Goal: Task Accomplishment & Management: Use online tool/utility

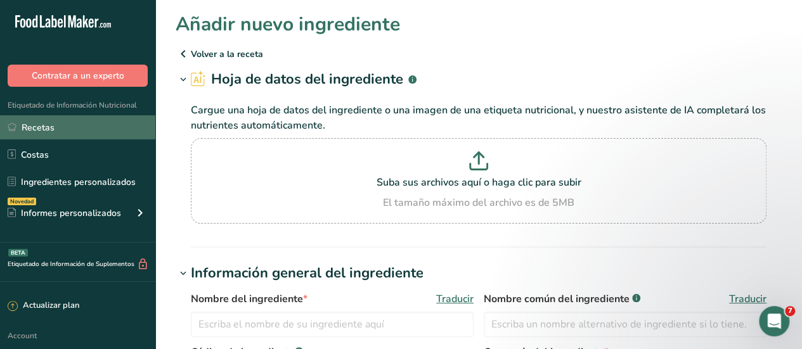
drag, startPoint x: 52, startPoint y: 127, endPoint x: 60, endPoint y: 129, distance: 7.8
click at [52, 127] on link "Recetas" at bounding box center [77, 127] width 155 height 24
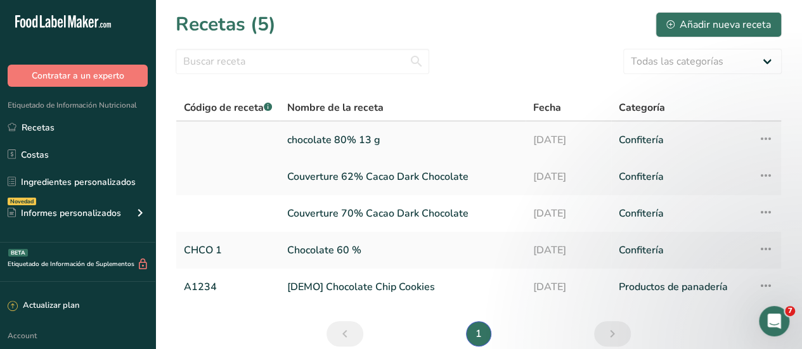
click at [348, 145] on link "chocolate 80% 13 g" at bounding box center [402, 140] width 231 height 27
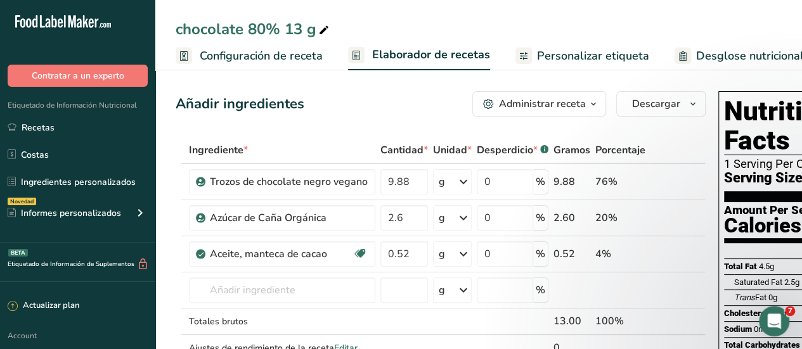
click at [221, 55] on span "Configuración de receta" at bounding box center [261, 56] width 123 height 17
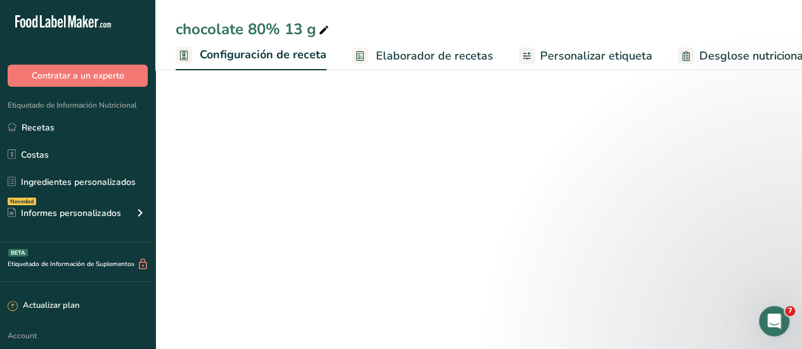
scroll to position [0, 4]
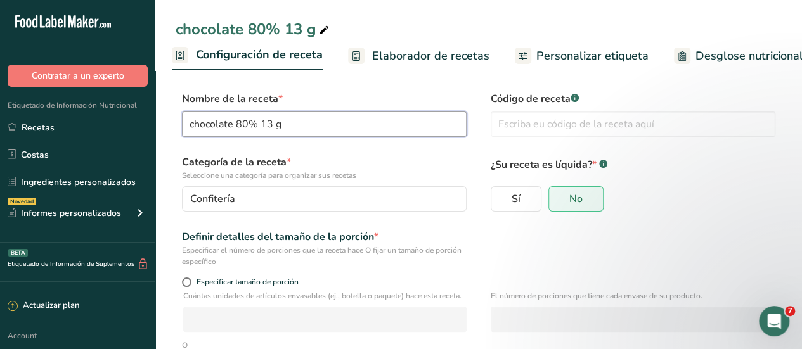
click at [195, 122] on input "chocolate 80% 13 g" at bounding box center [324, 124] width 284 height 25
type input "Dark chocolate 80% 13 g"
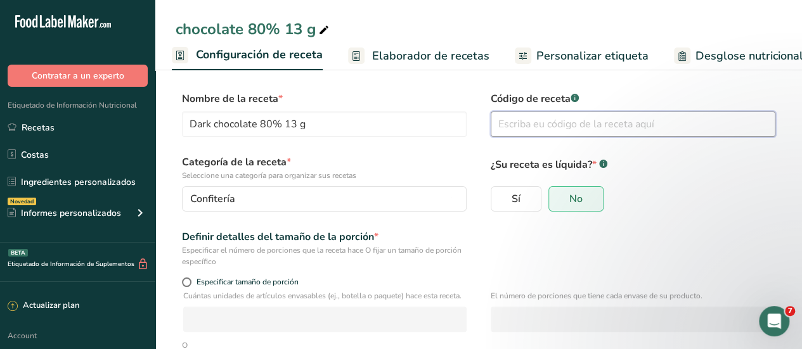
click at [518, 120] on input "text" at bounding box center [632, 124] width 284 height 25
type input "DC 80-13"
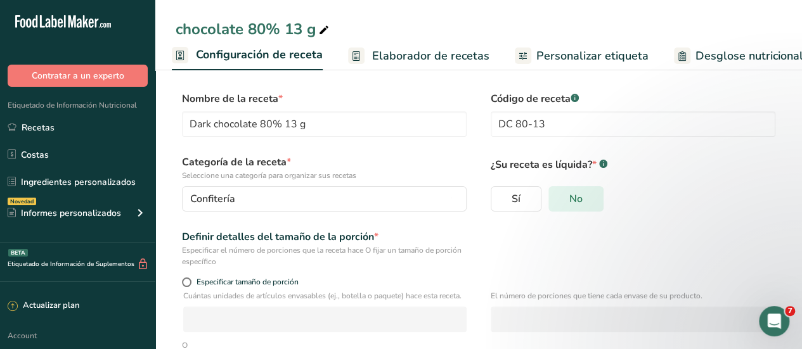
click at [577, 201] on span "No" at bounding box center [575, 199] width 13 height 13
click at [557, 201] on input "No" at bounding box center [553, 199] width 8 height 8
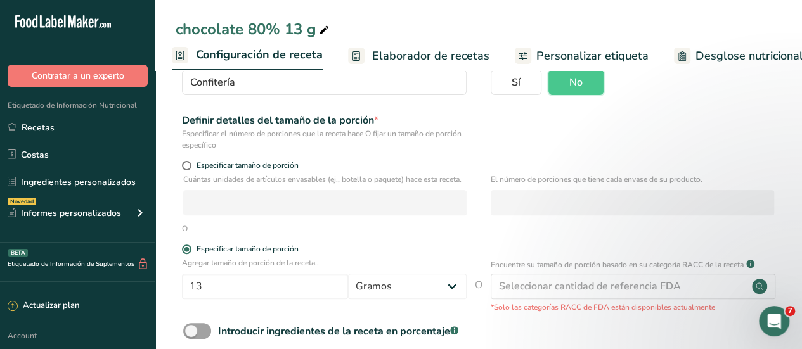
scroll to position [190, 0]
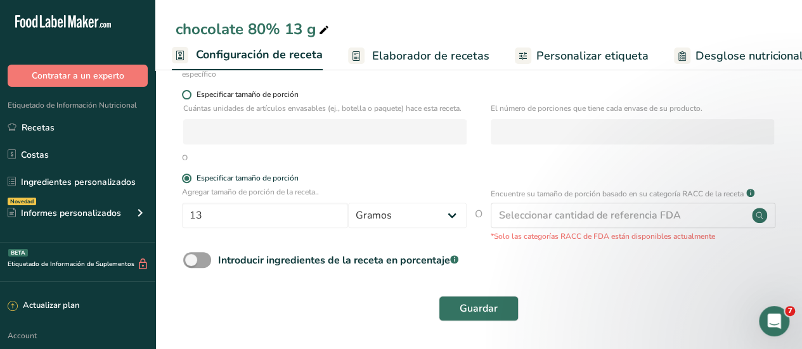
click at [190, 91] on span at bounding box center [187, 95] width 10 height 10
click at [190, 91] on input "Especificar tamaño de porción" at bounding box center [186, 95] width 8 height 8
radio input "true"
radio input "false"
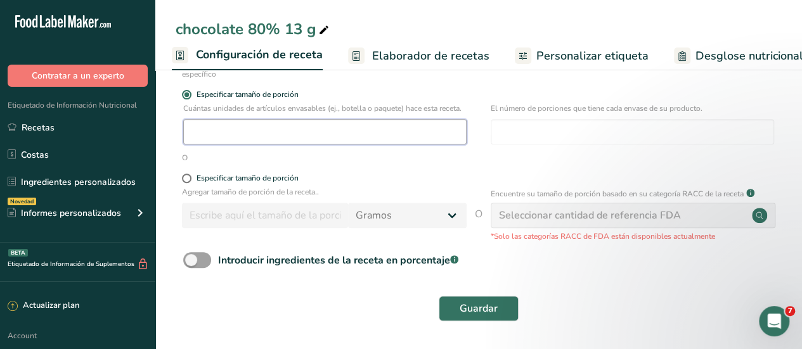
click at [280, 140] on input "number" at bounding box center [324, 131] width 283 height 25
type input "1"
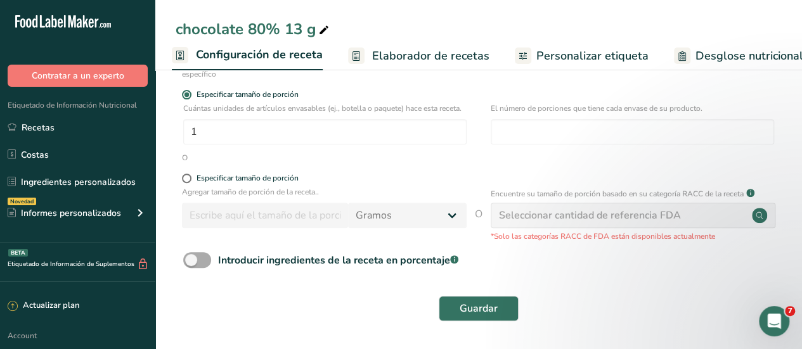
click at [199, 268] on span at bounding box center [197, 260] width 28 height 16
click at [191, 264] on input "Introducir ingredientes de la receta en porcentaje .a-a{fill:#347362;}.b-a{fill…" at bounding box center [187, 260] width 8 height 8
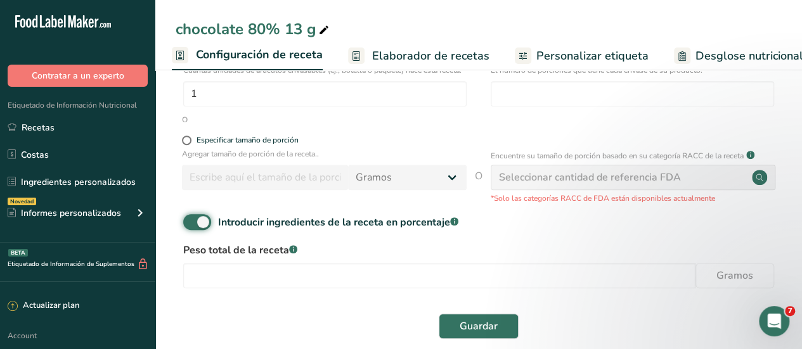
scroll to position [253, 0]
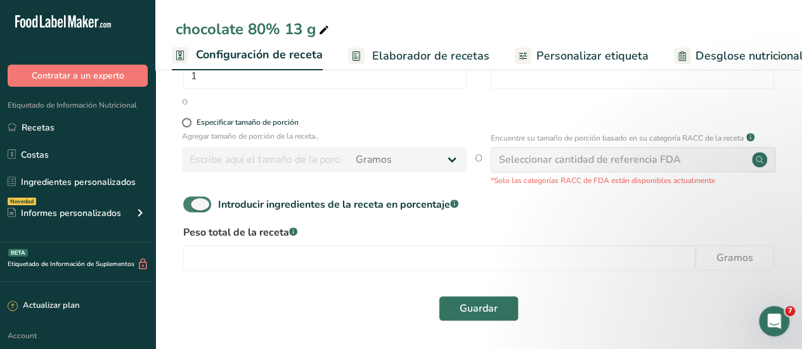
click at [203, 206] on span at bounding box center [197, 204] width 28 height 16
click at [191, 206] on input "Introducir ingredientes de la receta en porcentaje .a-a{fill:#347362;}.b-a{fill…" at bounding box center [187, 204] width 8 height 8
checkbox input "false"
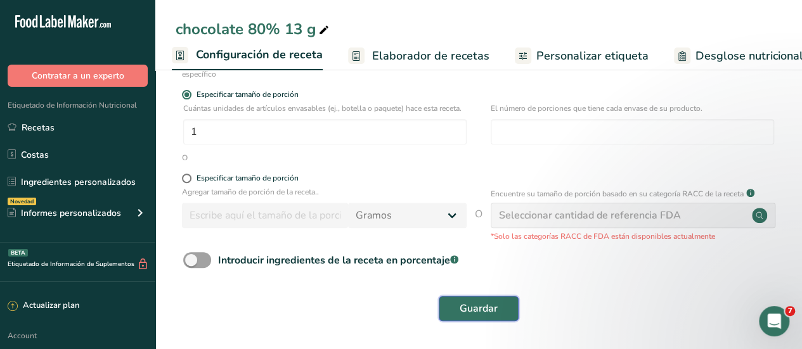
click at [476, 305] on span "Guardar" at bounding box center [478, 308] width 38 height 15
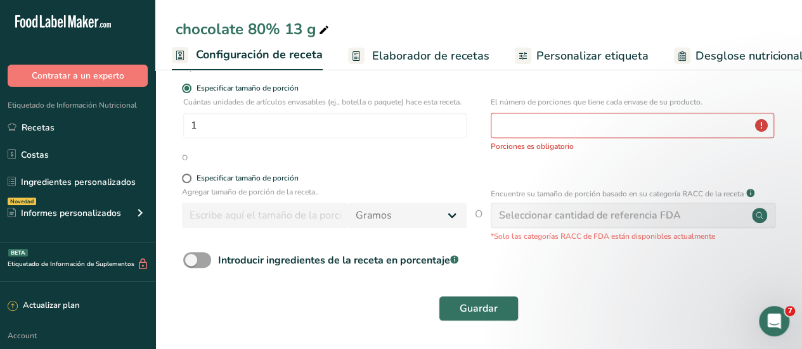
click at [721, 224] on div "Seleccionar cantidad de referencia FDA" at bounding box center [632, 215] width 284 height 25
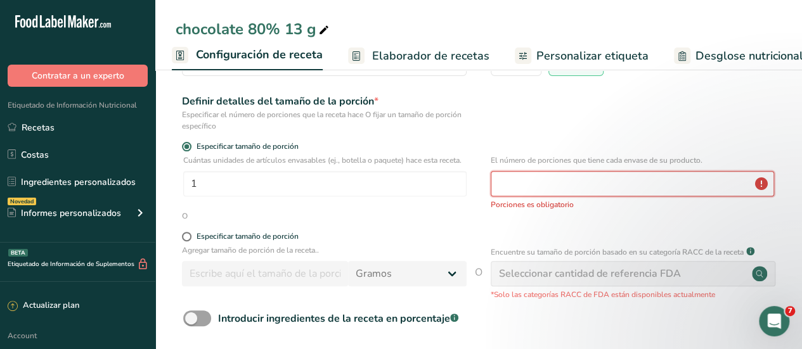
click at [553, 187] on input "number" at bounding box center [631, 183] width 283 height 25
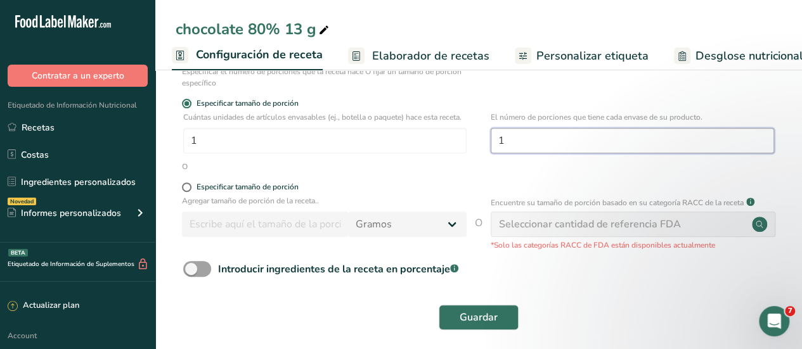
scroll to position [199, 0]
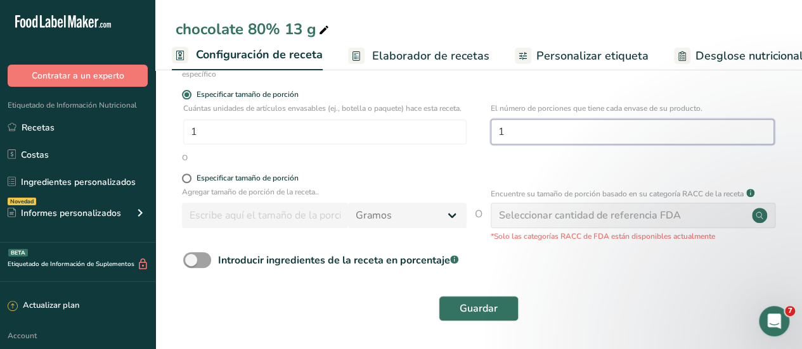
type input "1"
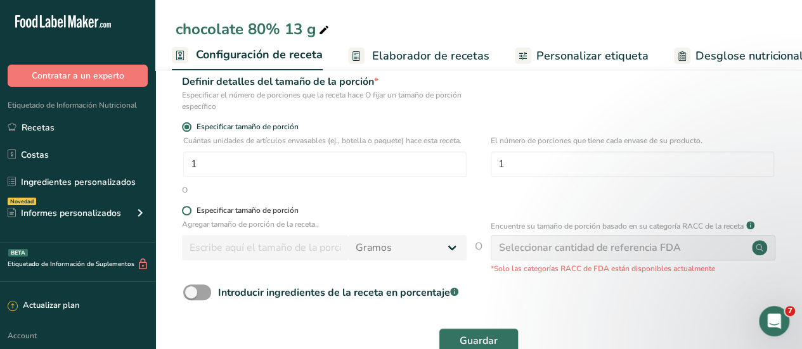
scroll to position [136, 0]
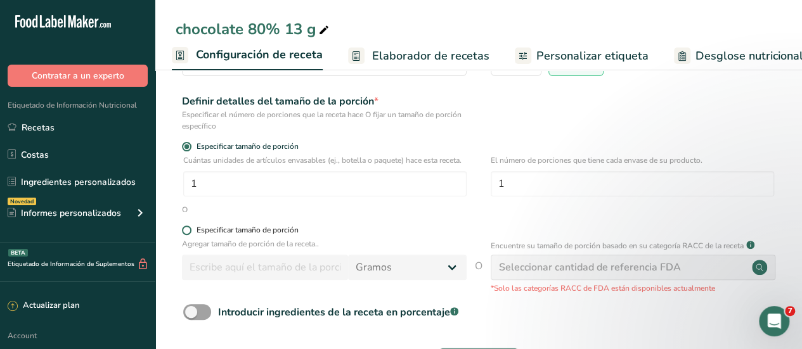
click at [186, 235] on span at bounding box center [187, 231] width 10 height 10
click at [186, 234] on input "Especificar tamaño de porción" at bounding box center [186, 230] width 8 height 8
radio input "true"
radio input "false"
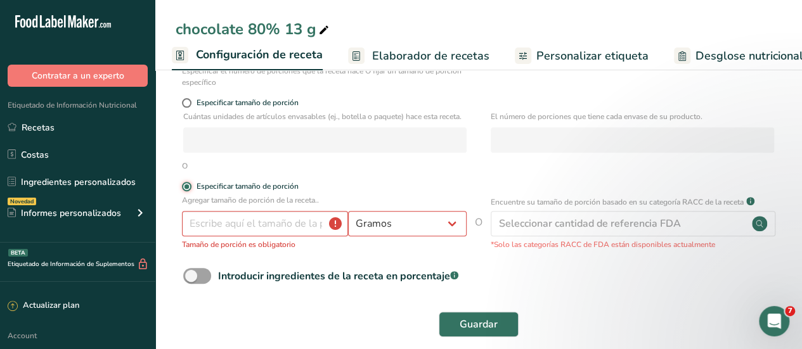
scroll to position [199, 0]
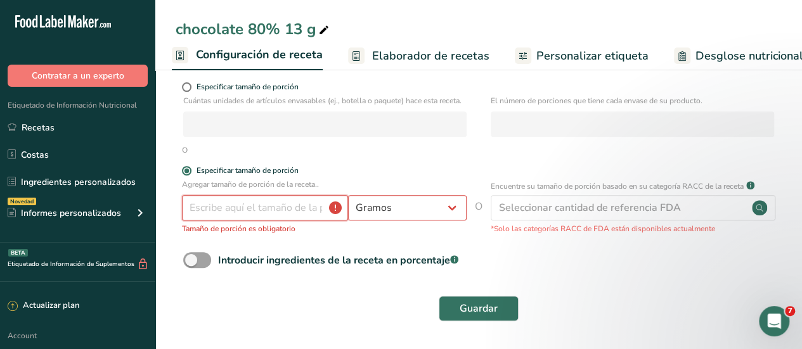
click at [312, 215] on input "number" at bounding box center [265, 207] width 166 height 25
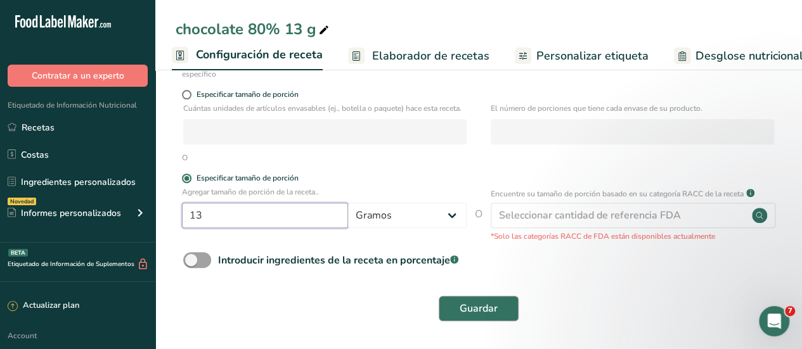
type input "13"
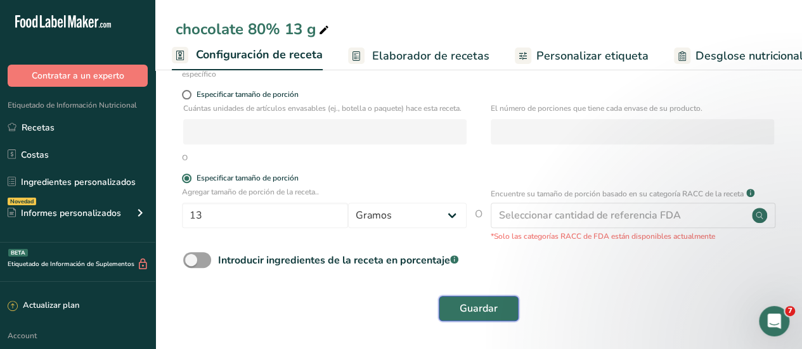
click at [489, 319] on button "Guardar" at bounding box center [478, 308] width 80 height 25
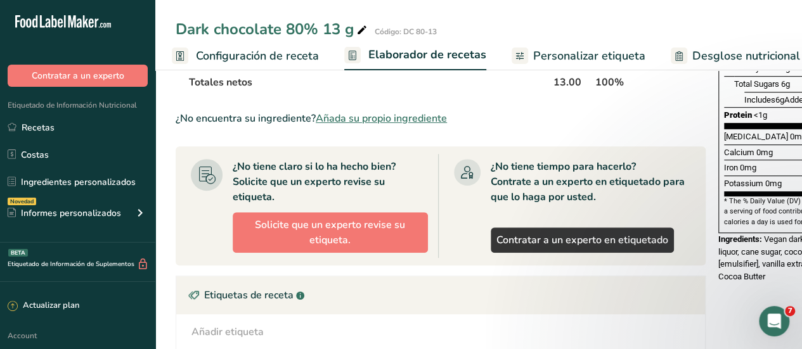
scroll to position [380, 0]
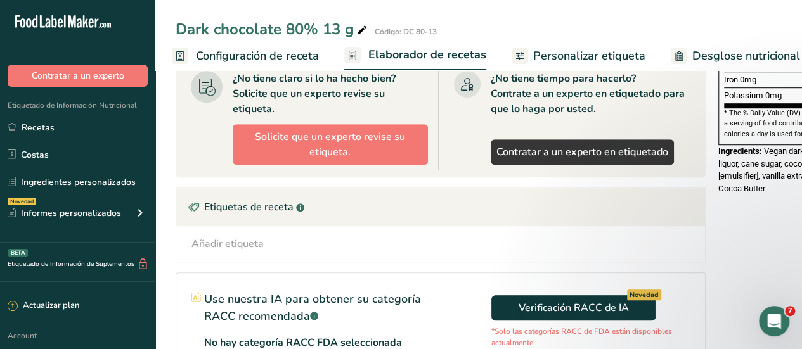
click at [243, 243] on div "Añadir etiqueta" at bounding box center [227, 243] width 72 height 15
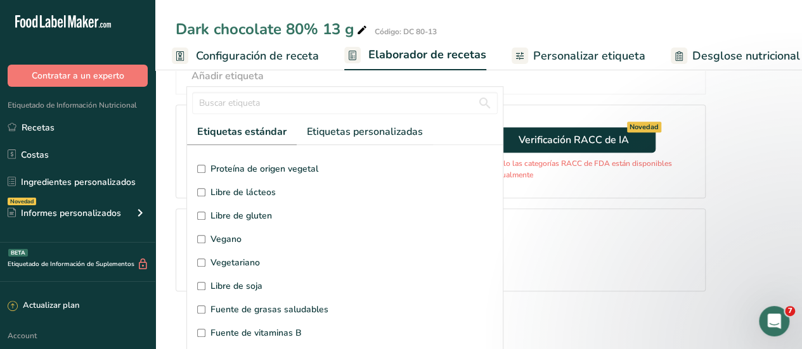
scroll to position [531, 0]
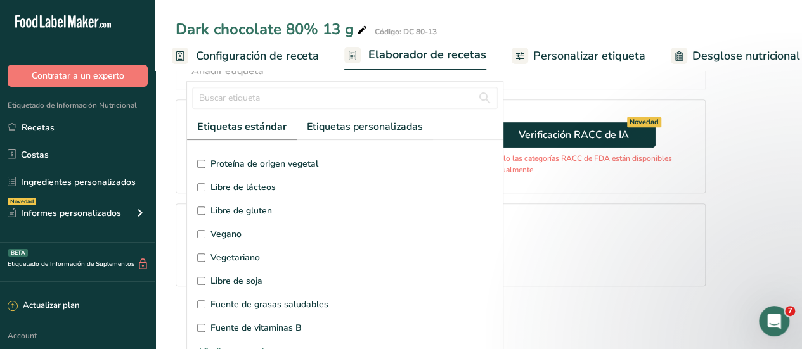
click at [201, 208] on input "Libre de gluten" at bounding box center [201, 211] width 8 height 8
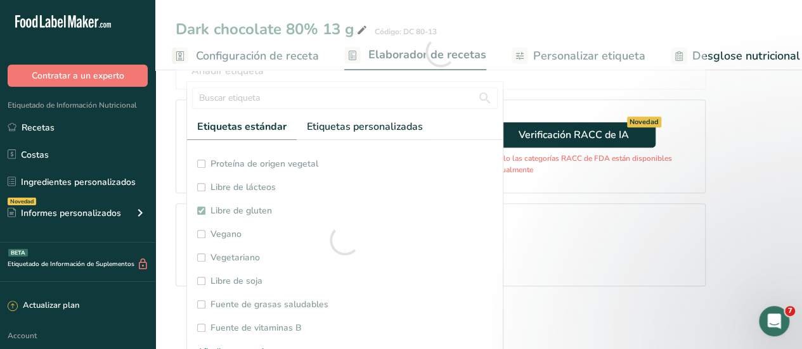
checkbox input "true"
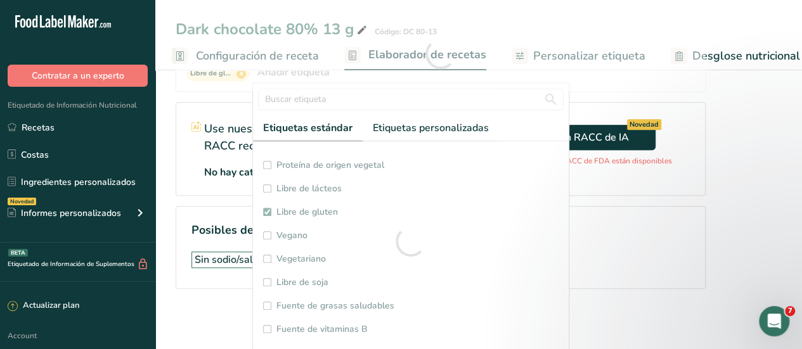
click at [201, 233] on h1 "Posibles declaraciones nutricionales .a-a{fill:#347362;}.b-a{fill:#fff;}" at bounding box center [440, 230] width 498 height 17
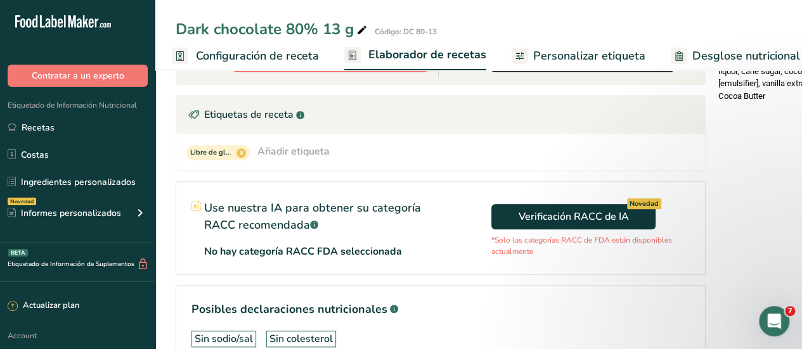
scroll to position [427, 0]
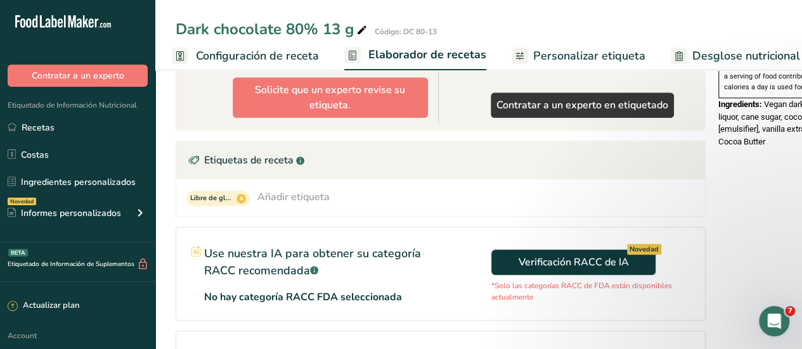
click at [277, 195] on div "Añadir etiqueta" at bounding box center [293, 196] width 72 height 15
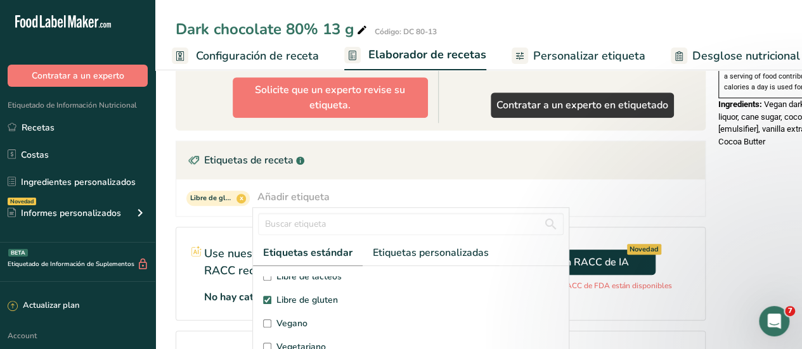
scroll to position [127, 0]
click at [267, 293] on input "Vegano" at bounding box center [267, 297] width 8 height 8
checkbox input "true"
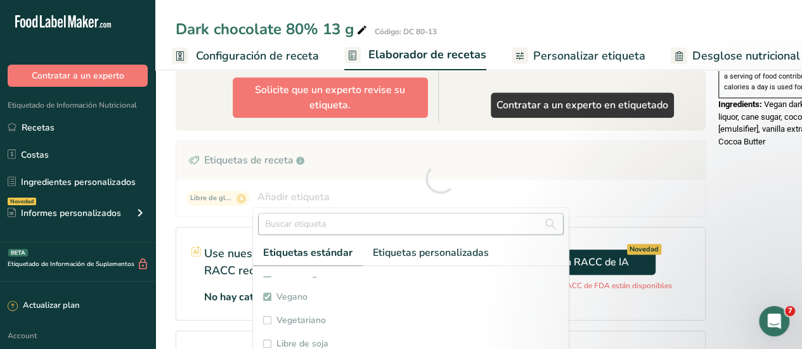
checkbox input "true"
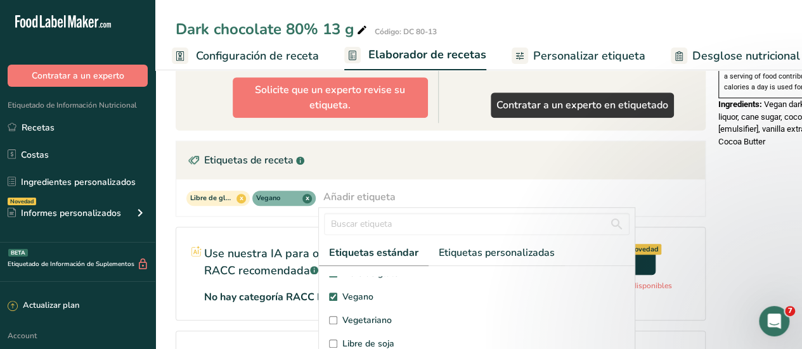
click at [347, 195] on div "Añadir etiqueta" at bounding box center [359, 196] width 72 height 15
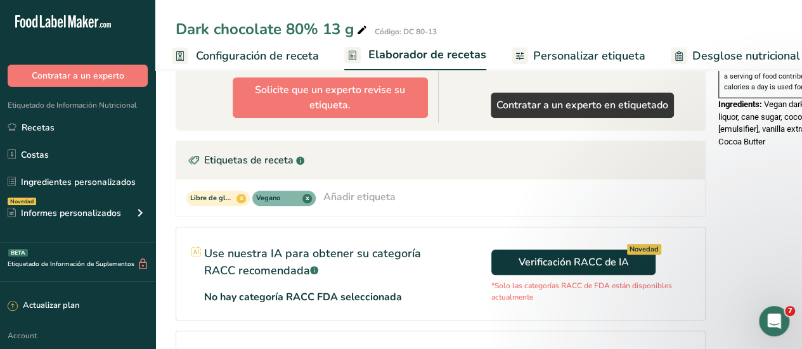
click at [362, 191] on div "Añadir etiqueta" at bounding box center [359, 196] width 72 height 15
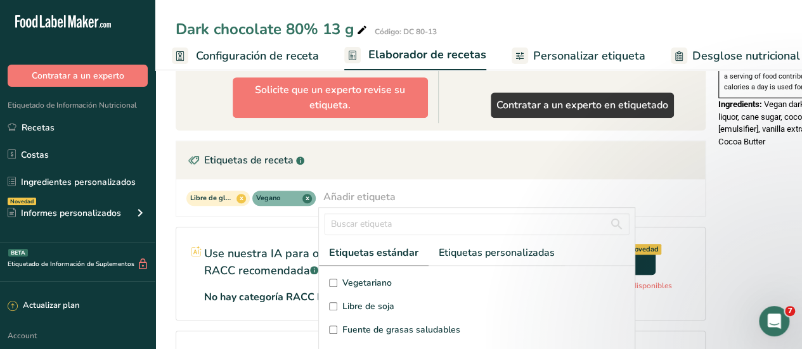
scroll to position [190, 0]
click at [333, 279] on input "Libre de soja" at bounding box center [333, 280] width 8 height 8
checkbox input "true"
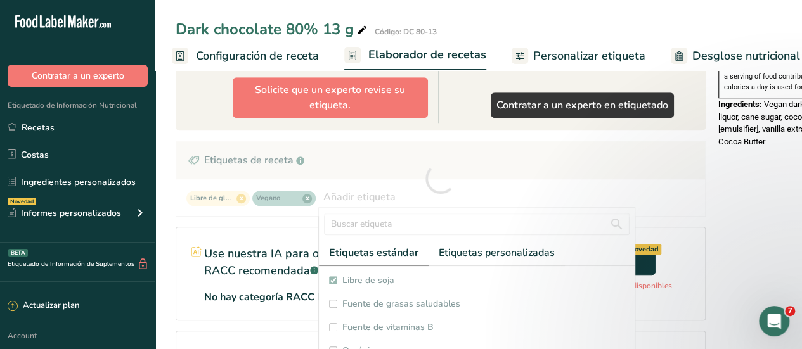
checkbox input "true"
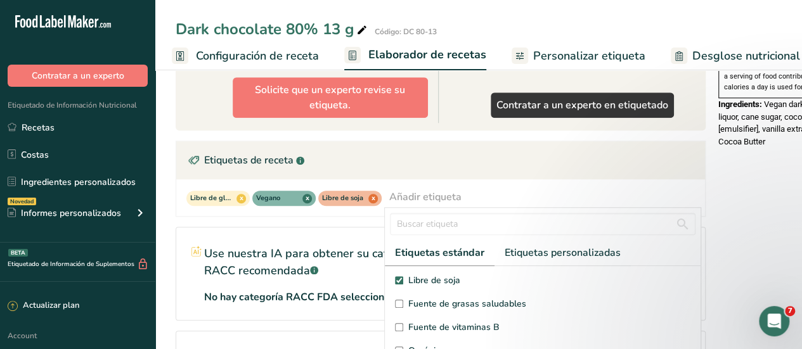
click at [395, 199] on div "Añadir etiqueta" at bounding box center [425, 196] width 72 height 15
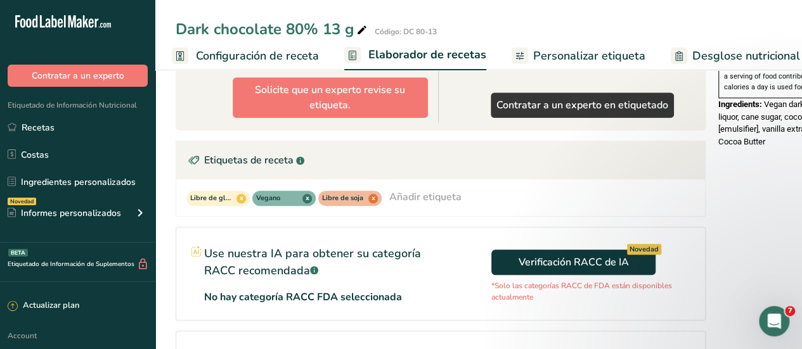
click at [407, 194] on div "Añadir etiqueta" at bounding box center [425, 196] width 72 height 15
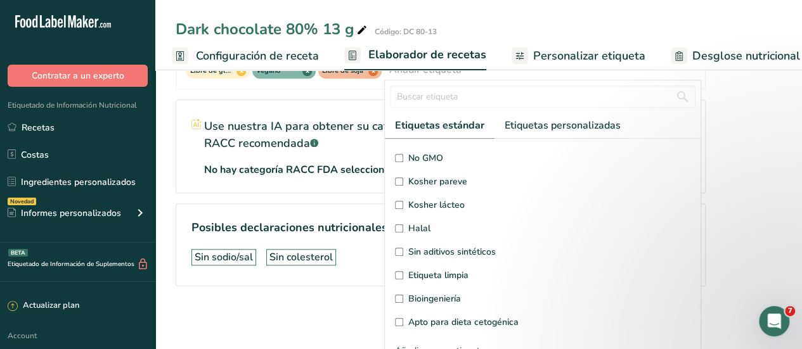
scroll to position [554, 0]
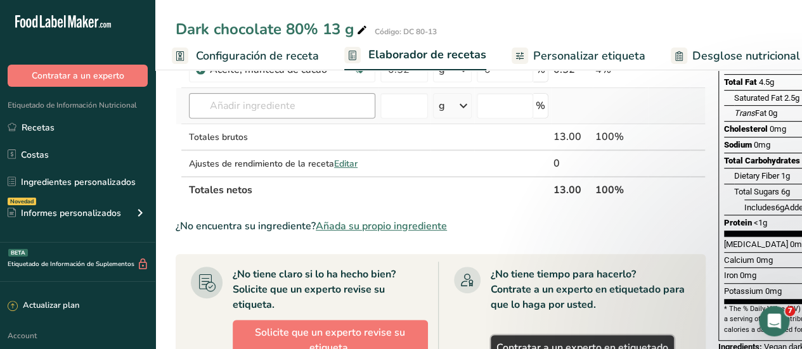
scroll to position [0, 0]
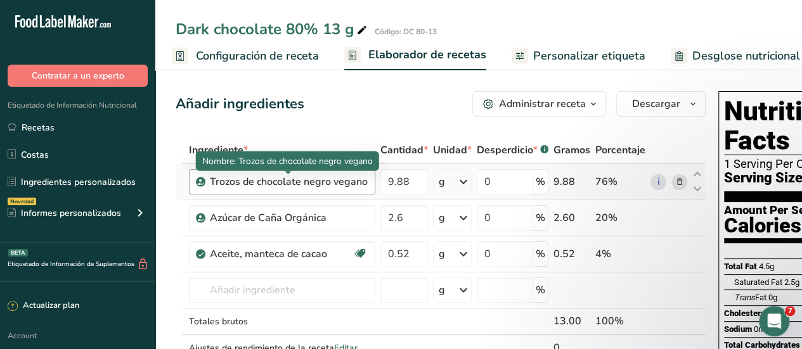
click at [278, 184] on div "Trozos de chocolate negro vegano" at bounding box center [289, 181] width 158 height 15
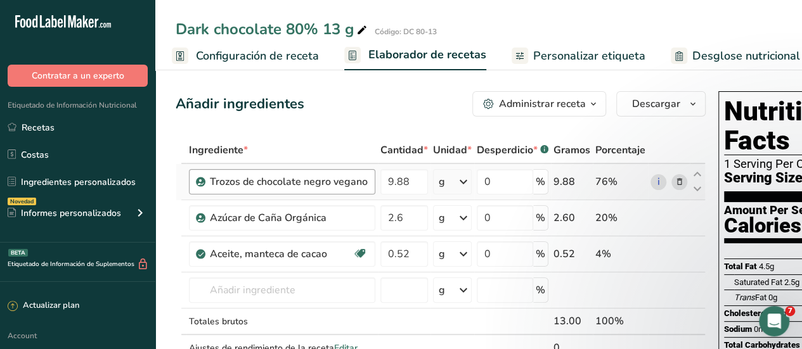
click at [278, 184] on div "Trozos de chocolate negro vegano" at bounding box center [289, 181] width 158 height 15
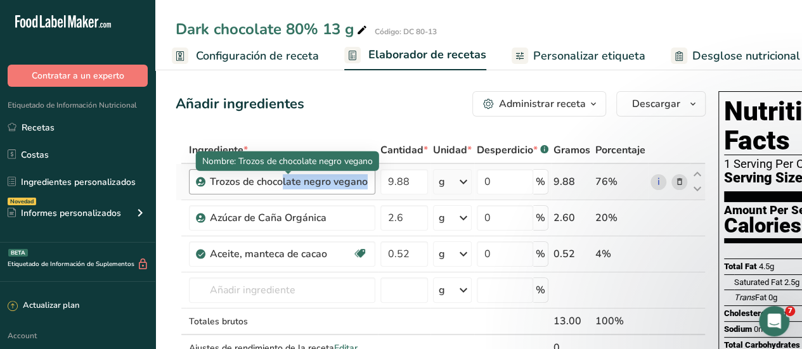
click at [278, 184] on div "Trozos de chocolate negro vegano" at bounding box center [289, 181] width 158 height 15
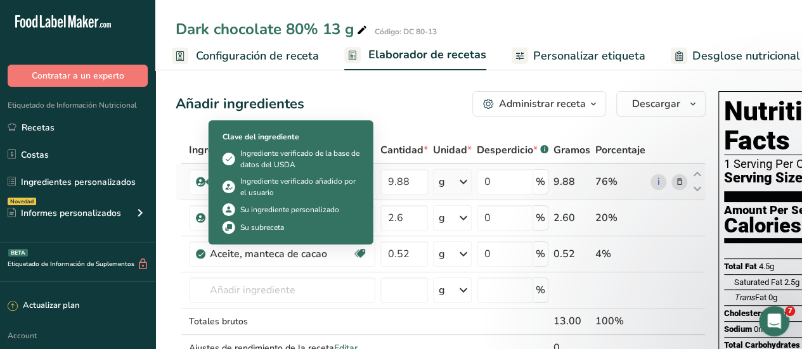
click at [201, 178] on icon at bounding box center [201, 181] width 8 height 11
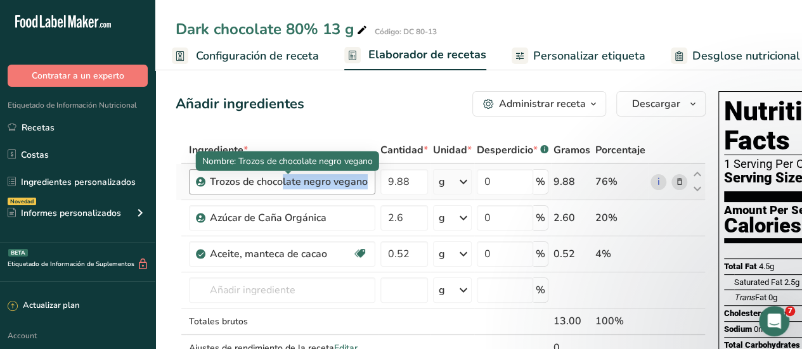
click at [328, 181] on div "Trozos de chocolate negro vegano" at bounding box center [289, 181] width 158 height 15
click at [327, 181] on div "Trozos de chocolate negro vegano" at bounding box center [289, 181] width 158 height 15
drag, startPoint x: 342, startPoint y: 187, endPoint x: 349, endPoint y: 186, distance: 7.0
click at [342, 187] on div "Trozos de chocolate negro vegano" at bounding box center [289, 181] width 158 height 15
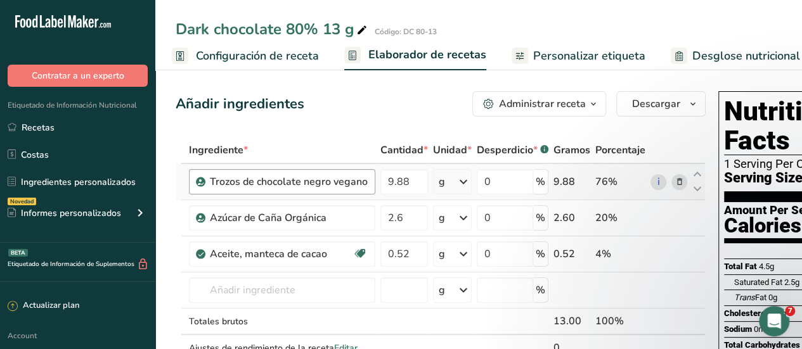
click at [370, 182] on div "Trozos de chocolate negro vegano" at bounding box center [282, 181] width 186 height 25
click at [367, 183] on div "Trozos de chocolate negro vegano" at bounding box center [282, 181] width 186 height 25
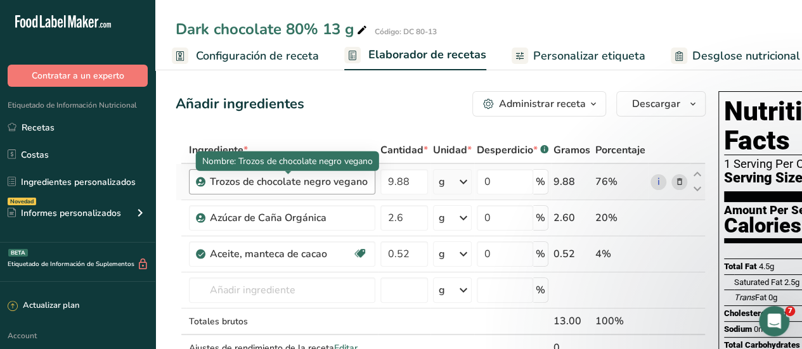
click at [355, 183] on div "Trozos de chocolate negro vegano" at bounding box center [289, 181] width 158 height 15
click at [355, 182] on div "Trozos de chocolate negro vegano" at bounding box center [289, 181] width 158 height 15
click at [355, 181] on div "Trozos de chocolate negro vegano" at bounding box center [289, 181] width 158 height 15
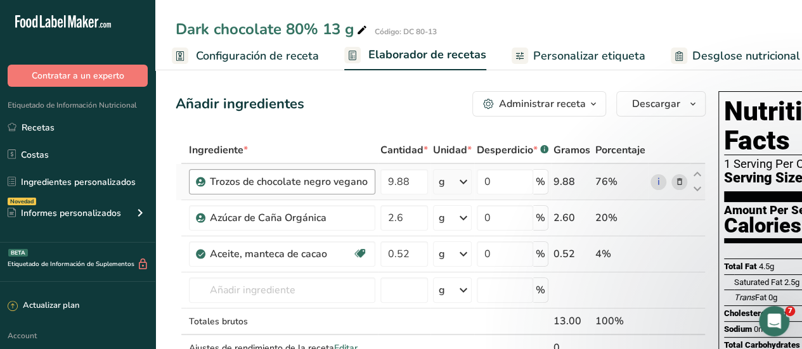
click at [367, 184] on div "Trozos de chocolate negro vegano" at bounding box center [282, 181] width 186 height 25
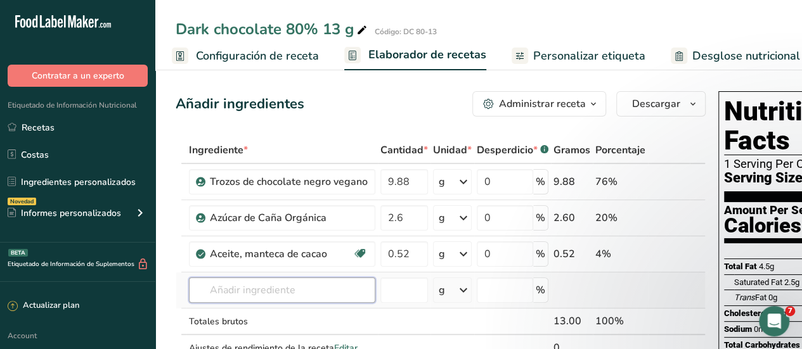
click at [229, 296] on input "text" at bounding box center [282, 290] width 186 height 25
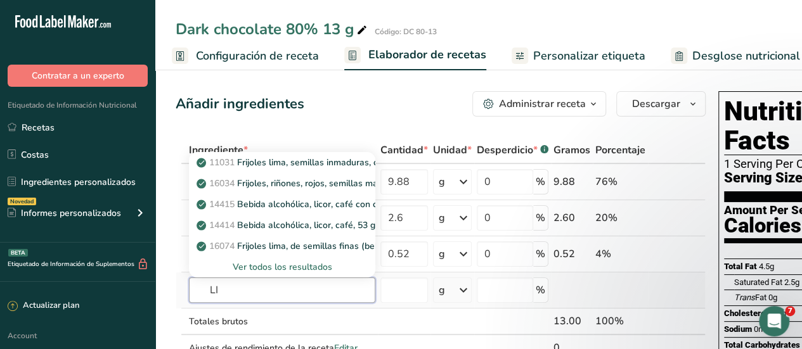
type input "L"
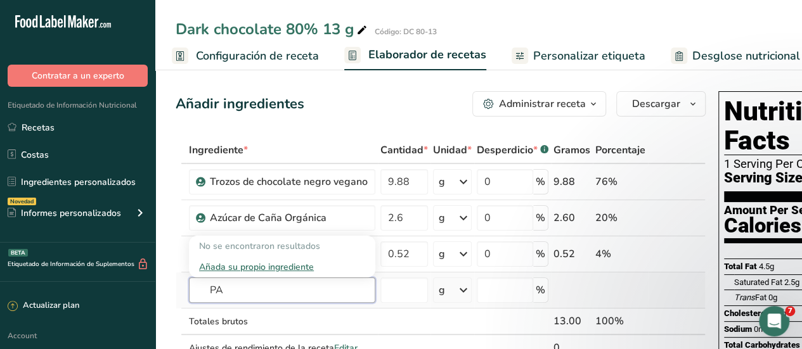
type input "P"
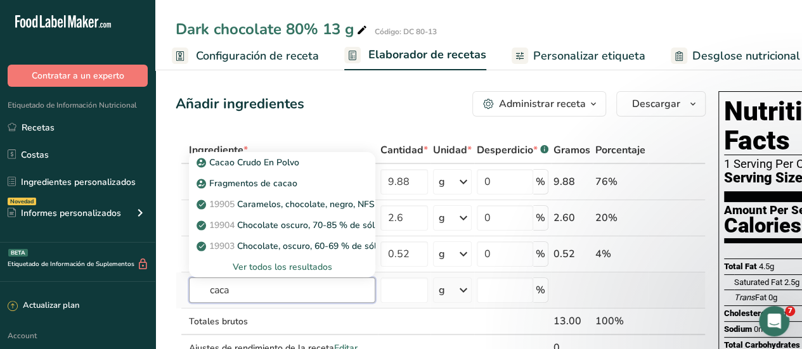
type input "caca"
click at [305, 269] on div "Ver todos los resultados" at bounding box center [282, 266] width 166 height 13
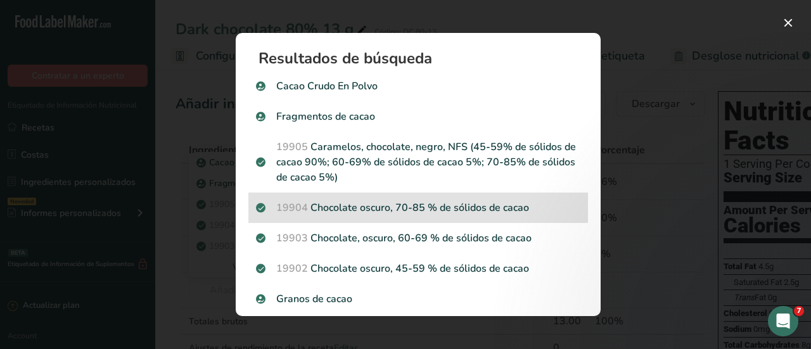
click at [378, 212] on p "19904 Chocolate oscuro, 70-85 % de sólidos de cacao" at bounding box center [418, 207] width 324 height 15
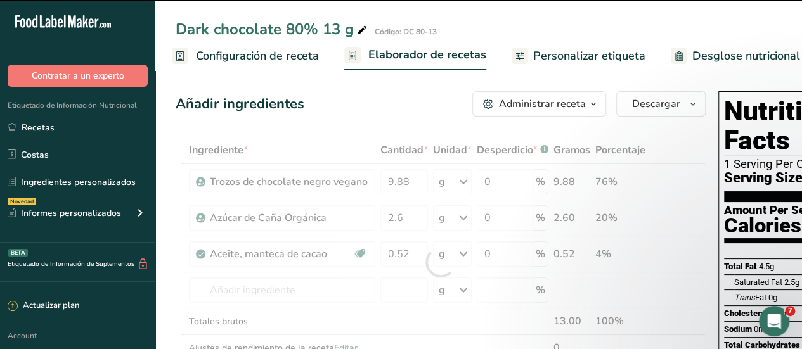
type input "0"
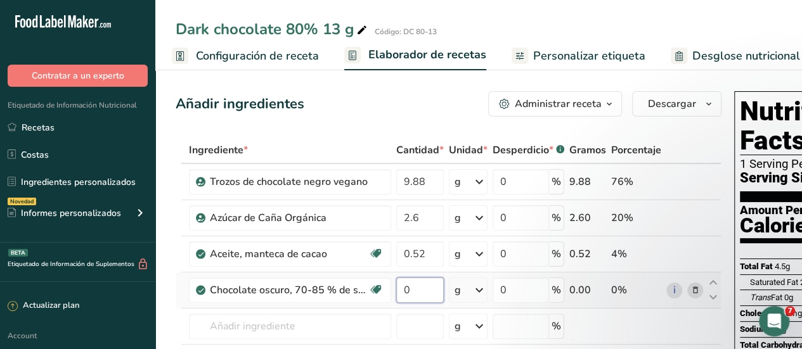
click at [421, 290] on input "0" at bounding box center [420, 290] width 48 height 25
type input "9"
type input "9.88"
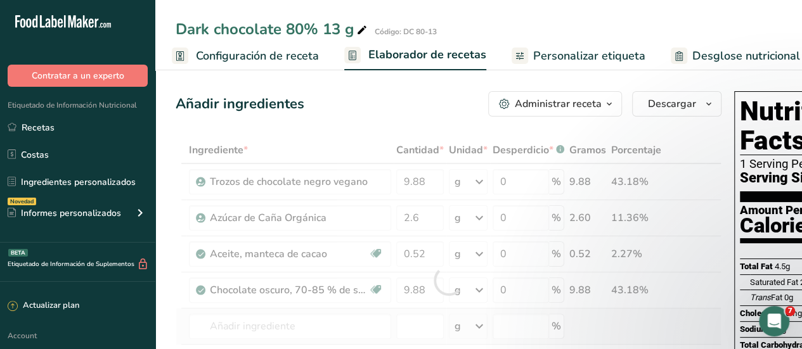
click at [669, 316] on div "Ingrediente * Cantidad * Unidad * Desperdicio * .a-a{fill:#347362;}.b-a{fill:#f…" at bounding box center [449, 280] width 546 height 287
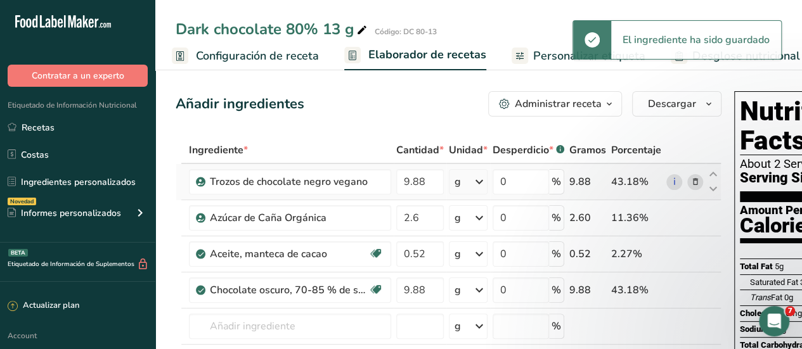
click at [694, 183] on icon at bounding box center [695, 182] width 9 height 13
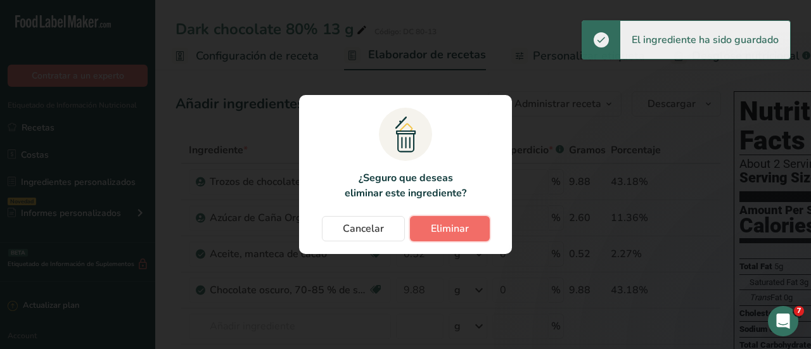
click at [454, 233] on span "Eliminar" at bounding box center [450, 228] width 38 height 15
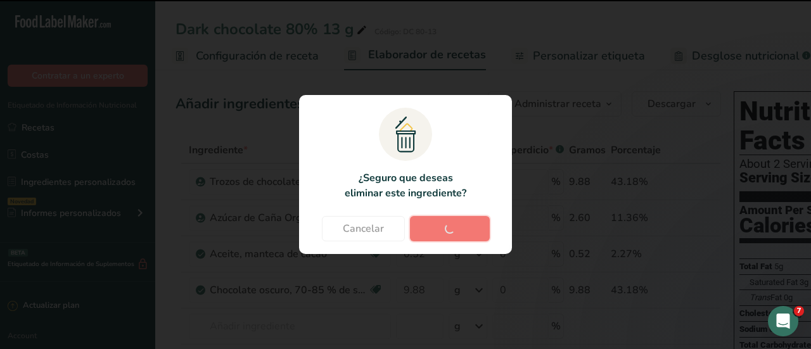
type input "2.6"
type input "0.52"
type input "9.88"
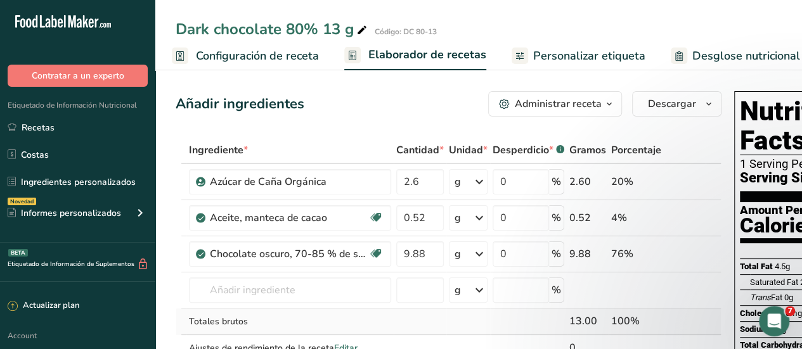
click at [490, 321] on td at bounding box center [528, 322] width 77 height 27
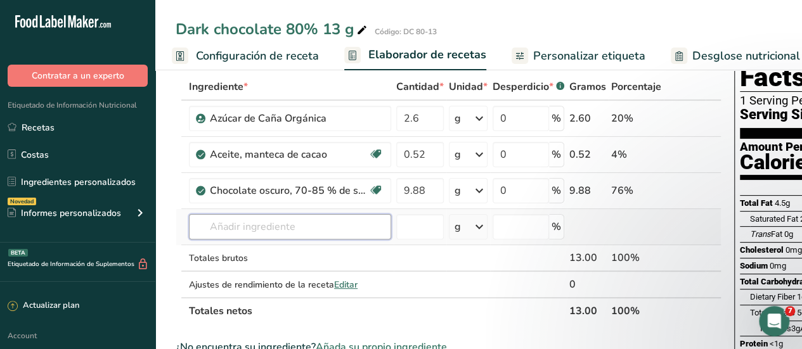
click at [266, 226] on input "text" at bounding box center [290, 226] width 202 height 25
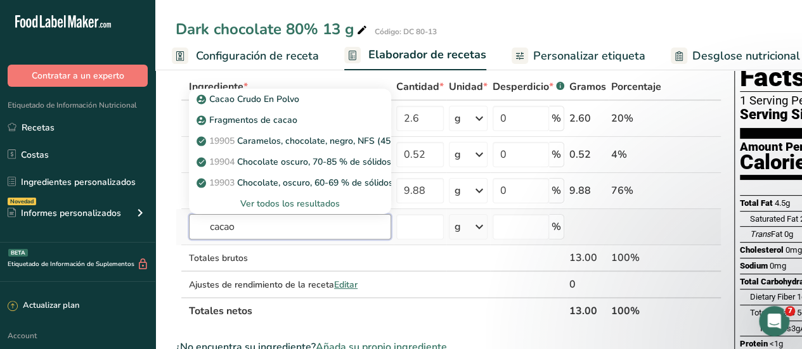
click at [266, 226] on input "cacao" at bounding box center [290, 226] width 202 height 25
type input "cacao"
click at [300, 205] on div "Ver todos los resultados" at bounding box center [290, 203] width 182 height 13
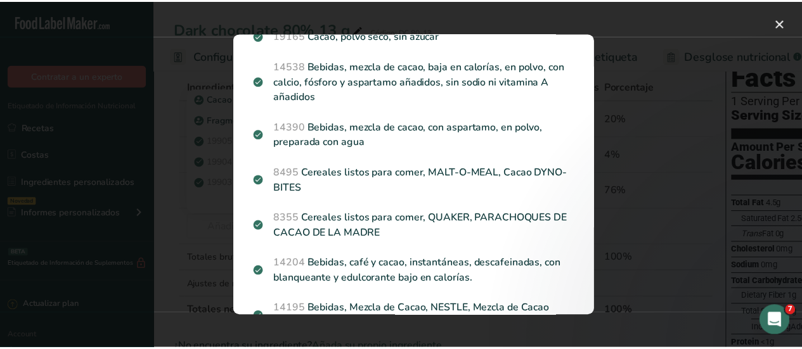
scroll to position [228, 0]
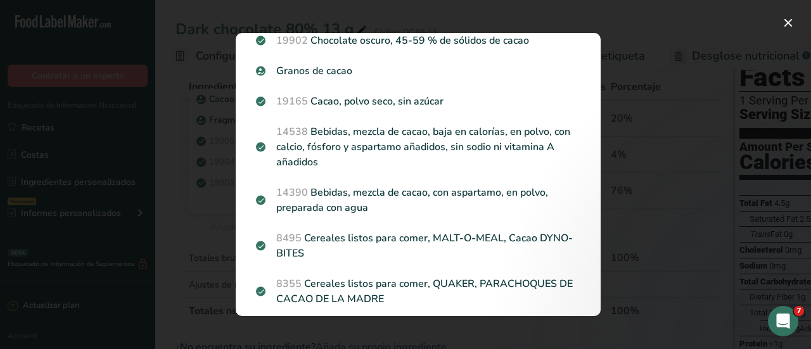
drag, startPoint x: 309, startPoint y: 64, endPoint x: 362, endPoint y: 78, distance: 55.6
click at [309, 65] on p "Granos de cacao" at bounding box center [418, 70] width 324 height 15
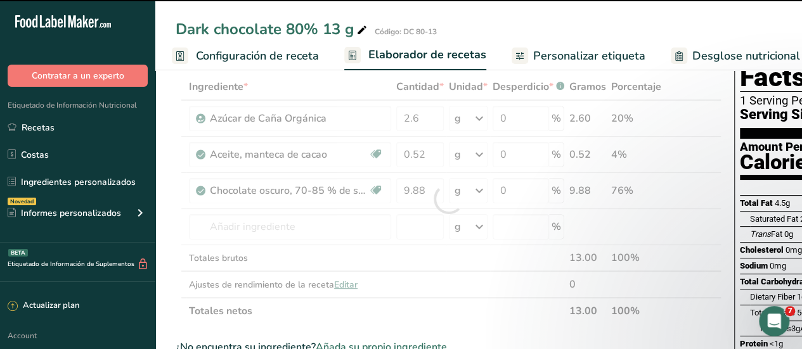
type input "0"
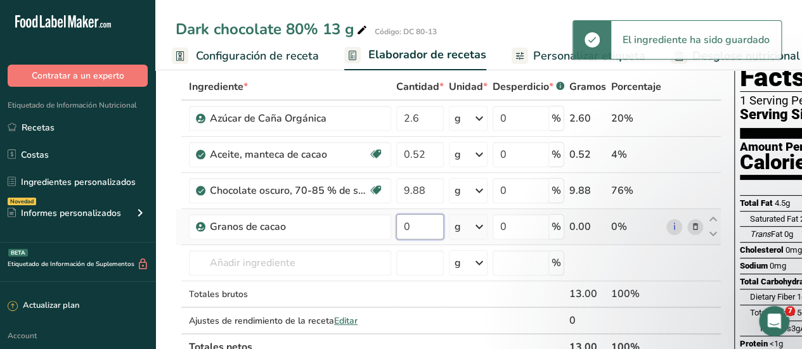
click at [419, 233] on input "0" at bounding box center [420, 226] width 48 height 25
type input "8"
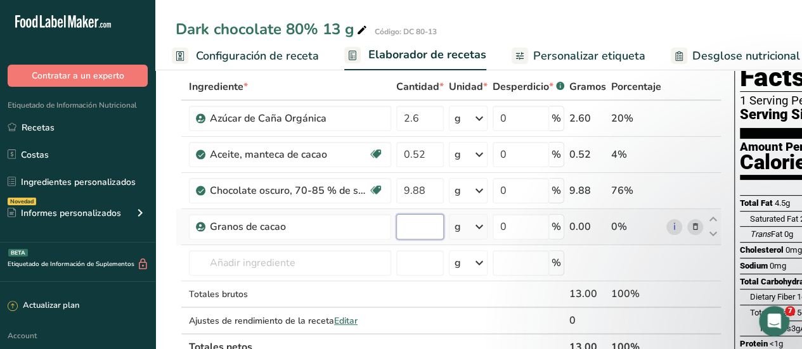
type input "8"
type input "8.9"
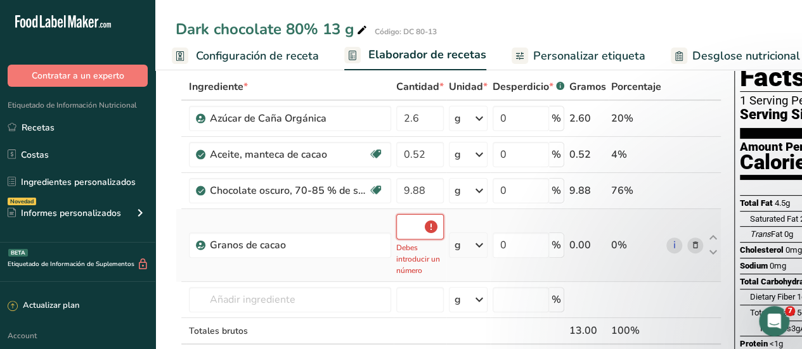
type input "8"
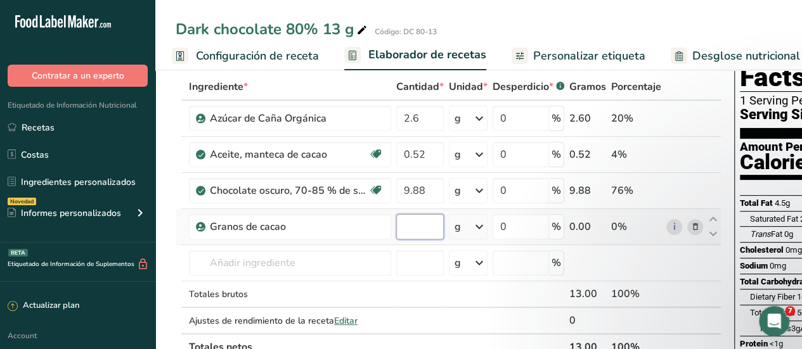
type input "9"
type input "9.88"
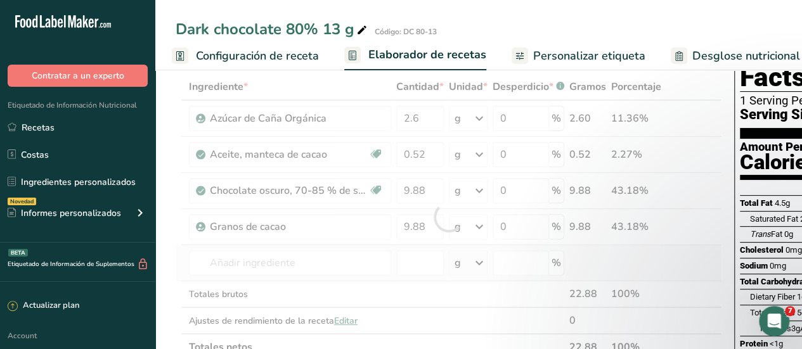
click at [384, 279] on div "Ingrediente * Cantidad * Unidad * Desperdicio * .a-a{fill:#347362;}.b-a{fill:#f…" at bounding box center [449, 217] width 546 height 287
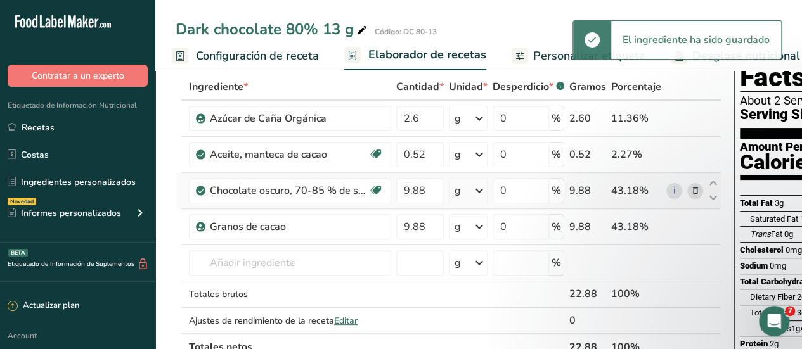
click at [692, 188] on icon at bounding box center [695, 190] width 9 height 13
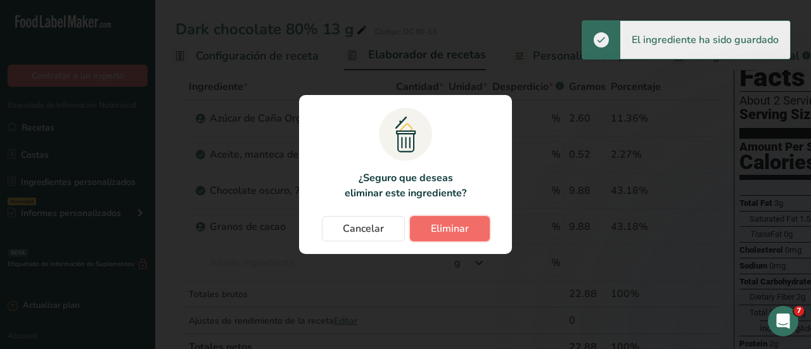
click at [437, 228] on span "Eliminar" at bounding box center [450, 228] width 38 height 15
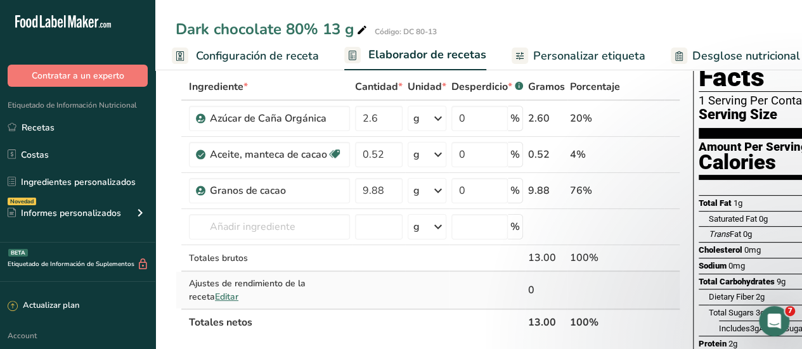
click at [442, 298] on td at bounding box center [427, 290] width 44 height 37
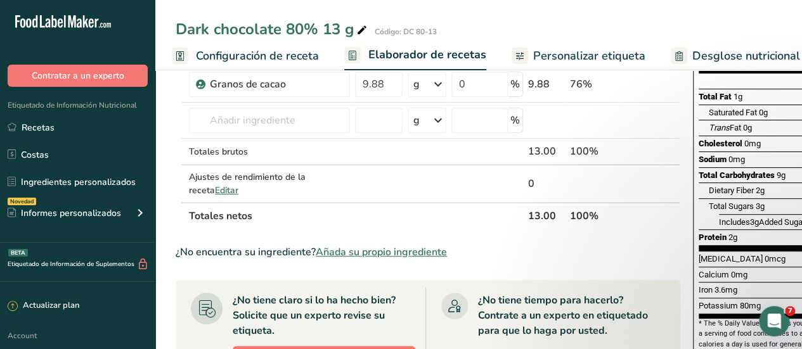
scroll to position [190, 0]
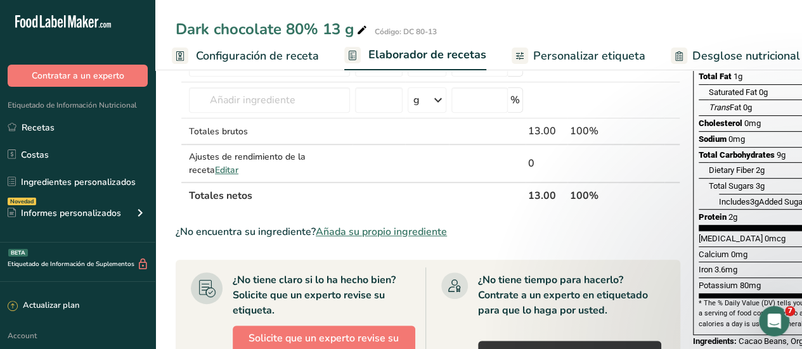
click at [366, 227] on span "Añada su propio ingrediente" at bounding box center [381, 231] width 131 height 15
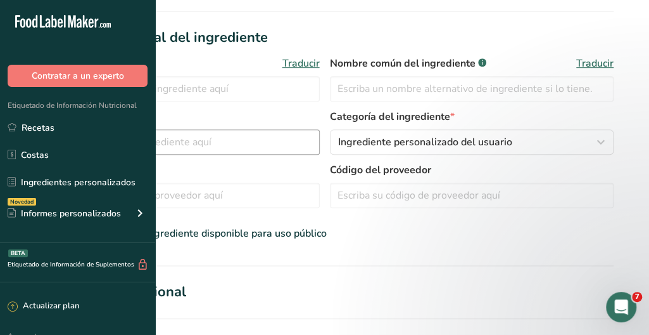
scroll to position [253, 0]
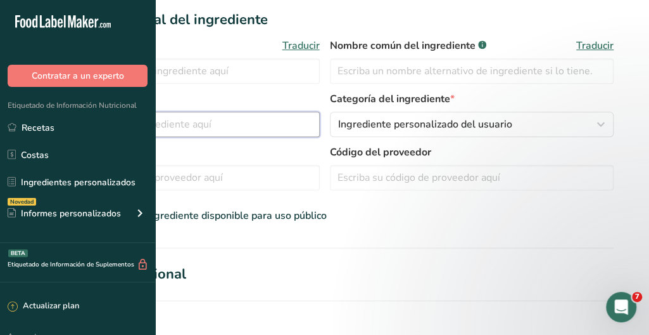
click at [276, 125] on input "text" at bounding box center [177, 124] width 284 height 25
type input "Pasta de cacao"
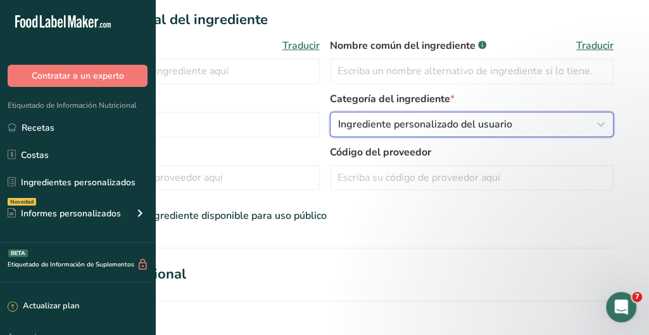
click at [442, 129] on span "Ingrediente personalizado del usuario" at bounding box center [425, 124] width 174 height 15
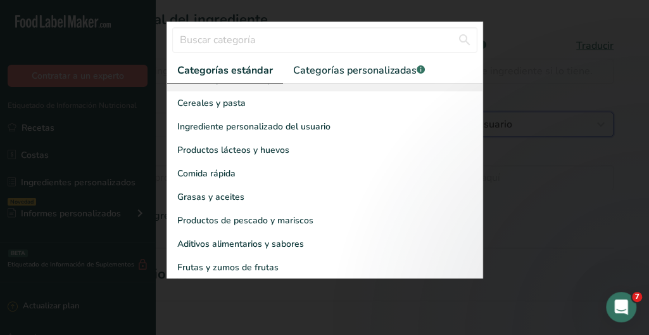
scroll to position [190, 0]
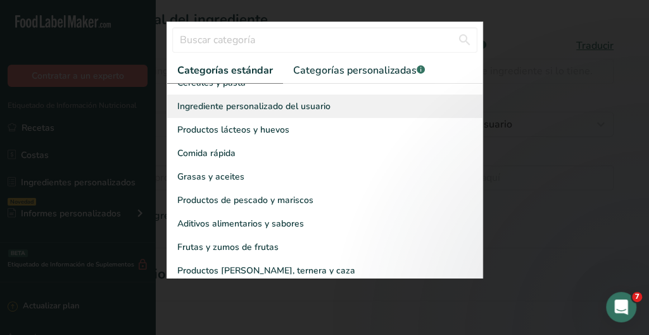
click at [331, 113] on span "Ingrediente personalizado del usuario" at bounding box center [253, 105] width 153 height 13
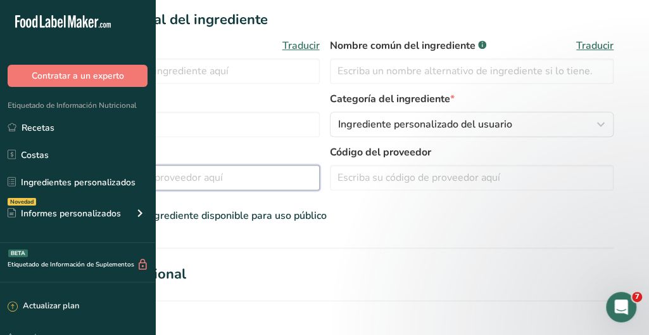
click at [320, 180] on input "text" at bounding box center [177, 177] width 284 height 25
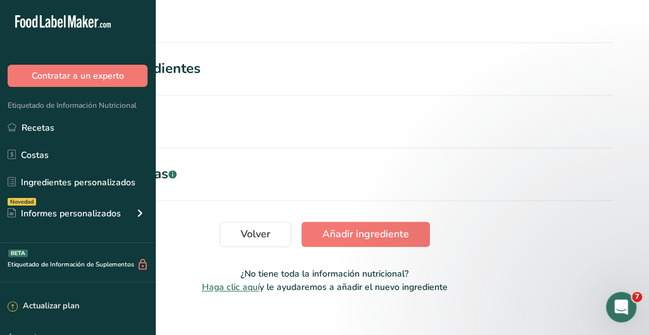
scroll to position [688, 0]
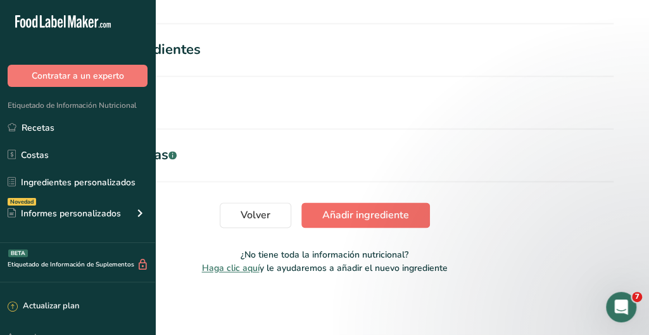
type input "Inaru"
click at [409, 210] on span "Añadir ingrediente" at bounding box center [366, 214] width 87 height 15
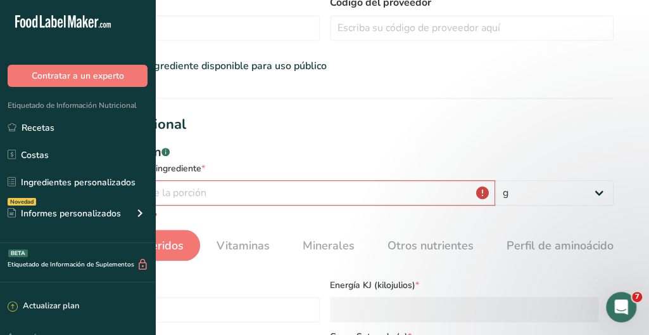
scroll to position [262, 0]
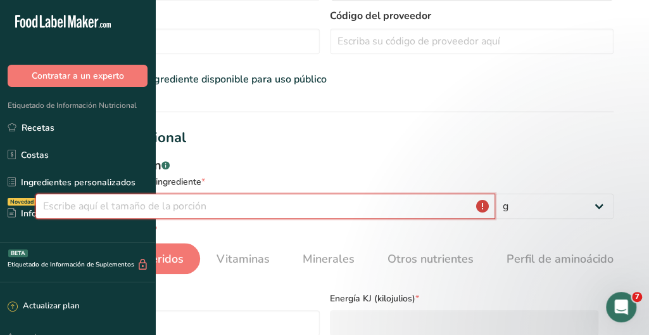
click at [337, 208] on input "number" at bounding box center [265, 205] width 460 height 25
type input "8"
type input "9"
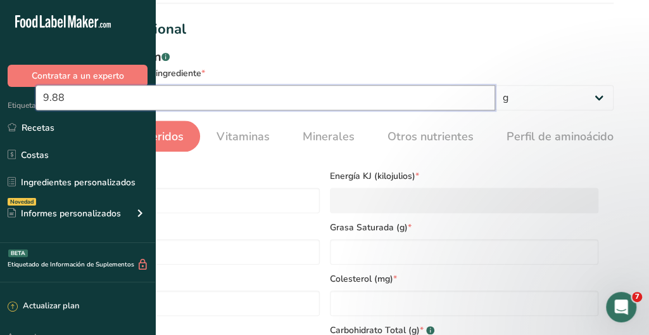
scroll to position [380, 0]
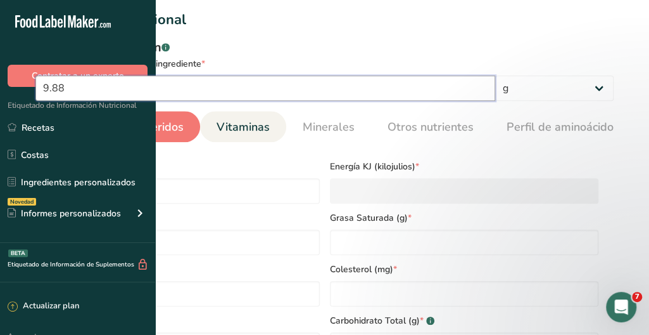
type input "9.88"
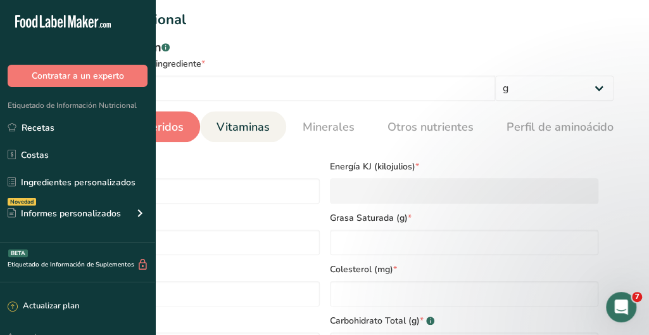
click at [270, 129] on span "Vitaminas" at bounding box center [243, 126] width 53 height 17
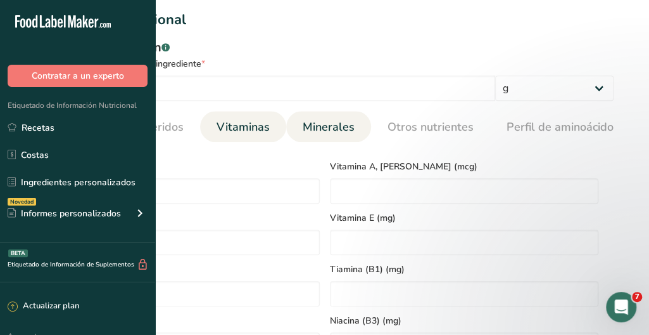
click at [360, 136] on link "Minerales" at bounding box center [329, 127] width 62 height 32
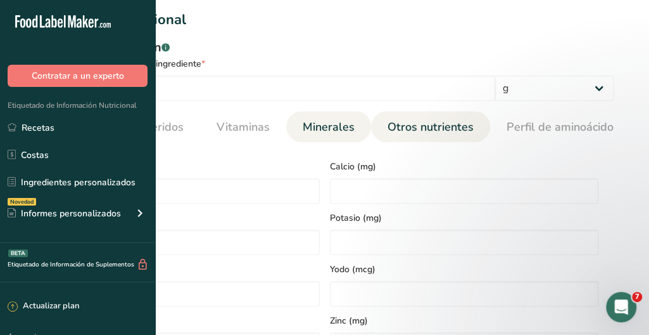
click at [474, 132] on span "Otros nutrientes" at bounding box center [431, 126] width 86 height 17
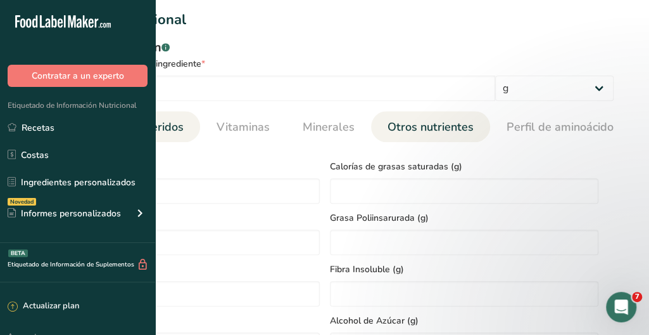
click at [184, 130] on span "Componentes requeridos" at bounding box center [118, 126] width 132 height 17
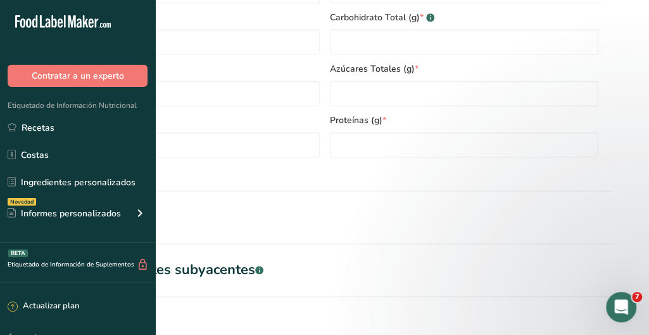
scroll to position [697, 0]
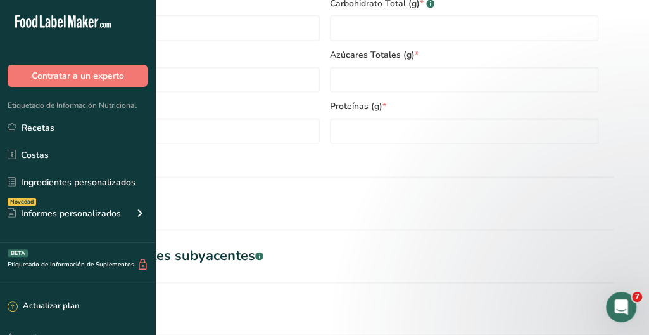
click at [103, 193] on div "Alérgenos" at bounding box center [68, 203] width 67 height 21
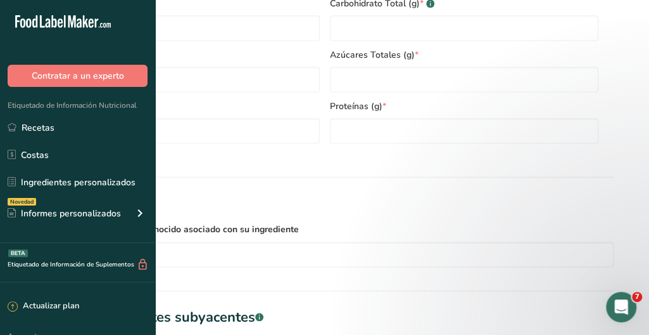
click at [237, 306] on div "Lista de ingredientes subyacentes .a-a{fill:#347362;}.b-a{fill:#fff;}" at bounding box center [149, 316] width 228 height 21
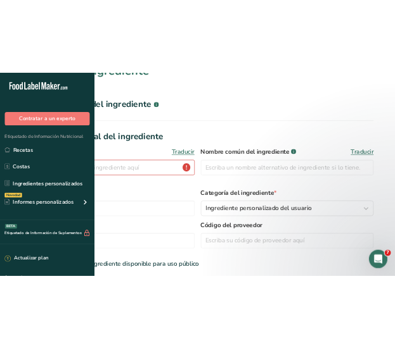
scroll to position [0, 0]
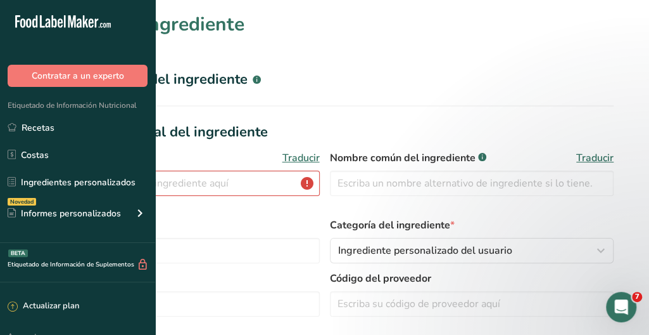
click at [261, 70] on h2 "Hoja de datos del ingrediente .a-a{fill:#347362;}.b-a{fill:#fff;}" at bounding box center [148, 79] width 226 height 21
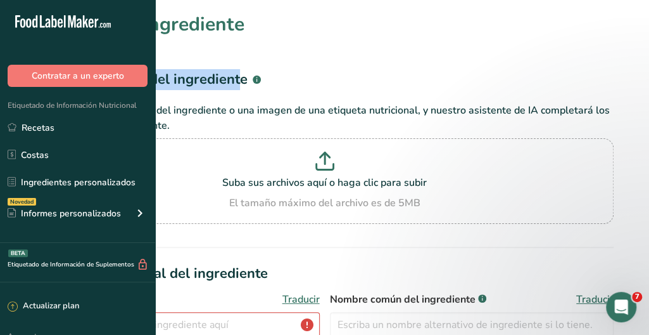
drag, startPoint x: 288, startPoint y: 44, endPoint x: 309, endPoint y: 77, distance: 38.8
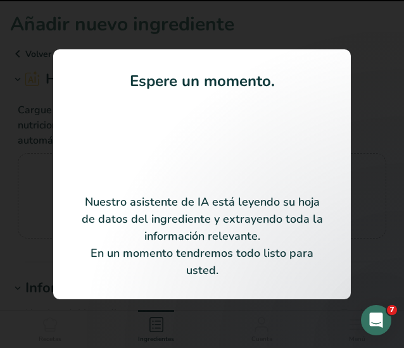
type input "Cocoa mass (Cocoa liquor)"
type input "100"
type input "0"
type KJ "0"
type Fat "60"
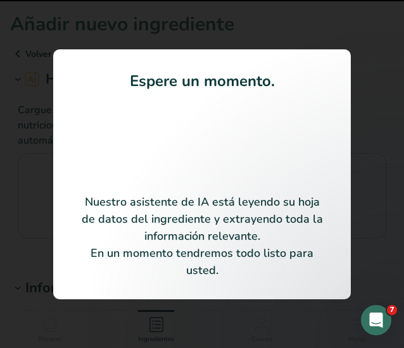
type Fat "0"
type input "0"
type Carbohydrates "0"
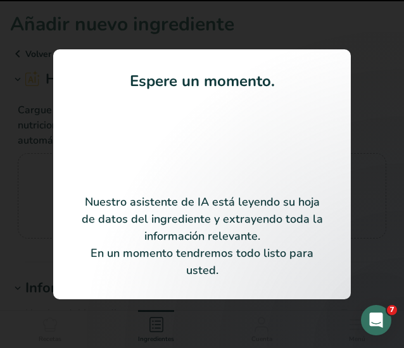
type Fiber "0"
type Sugars "0"
type input "0"
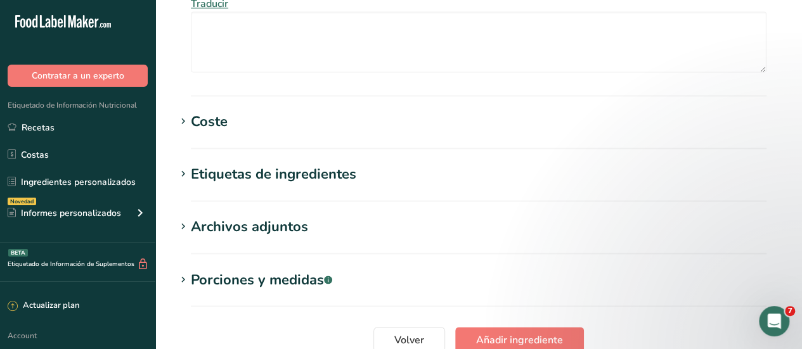
scroll to position [1059, 0]
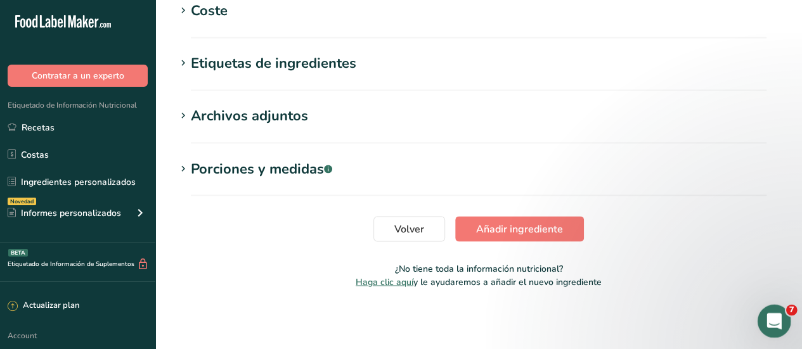
click at [767, 320] on icon "Abrir Intercom Messenger" at bounding box center [772, 319] width 21 height 21
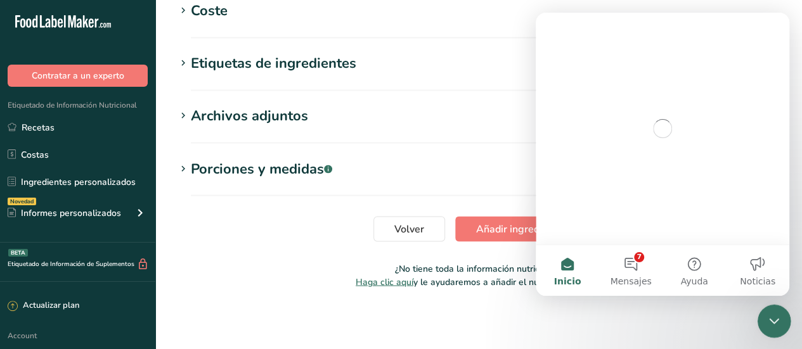
scroll to position [0, 0]
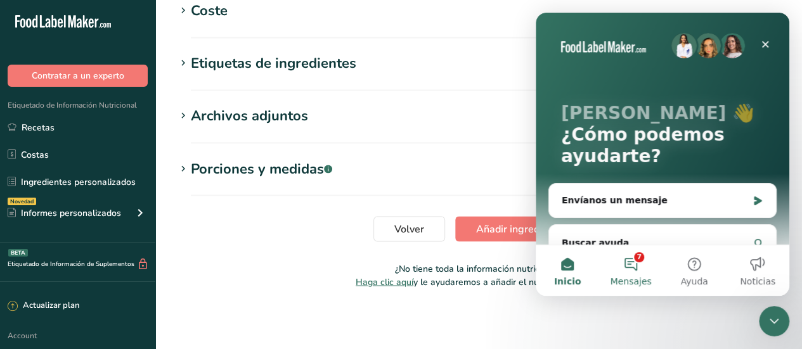
click at [639, 257] on button "7 Mensajes" at bounding box center [630, 270] width 63 height 51
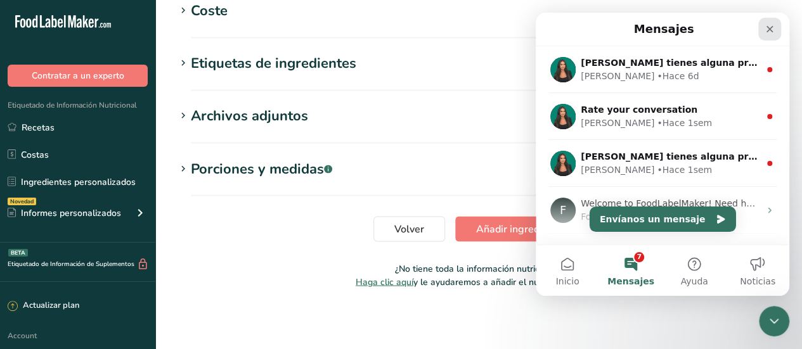
click at [771, 27] on icon "Cerrar" at bounding box center [769, 29] width 10 height 10
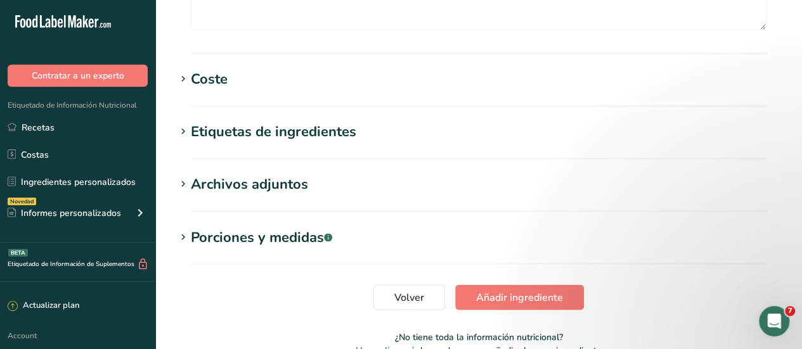
scroll to position [1059, 0]
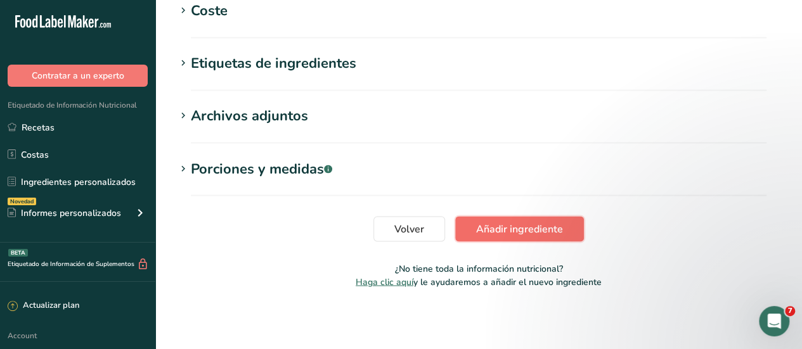
click at [560, 232] on span "Añadir ingrediente" at bounding box center [519, 228] width 87 height 15
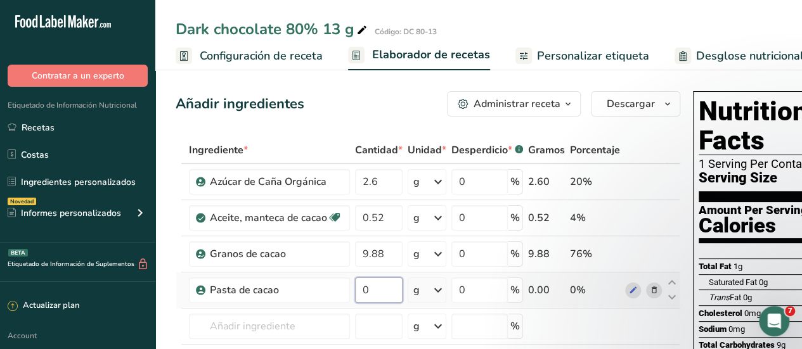
click at [373, 288] on input "0" at bounding box center [379, 290] width 48 height 25
type input "9"
type input "9.88"
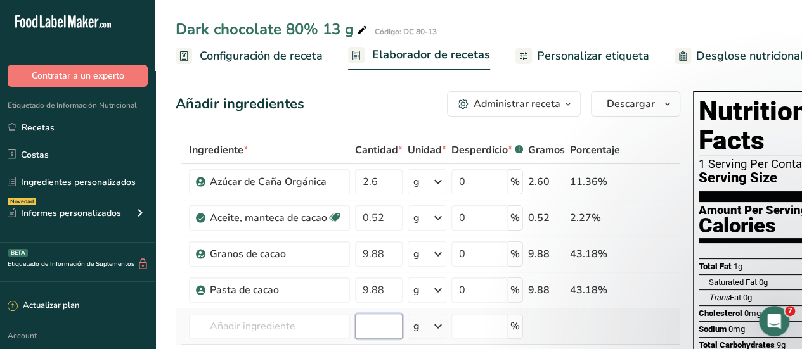
click at [361, 325] on div "Ingrediente * Cantidad * Unidad * Desperdicio * .a-a{fill:#347362;}.b-a{fill:#f…" at bounding box center [428, 286] width 504 height 298
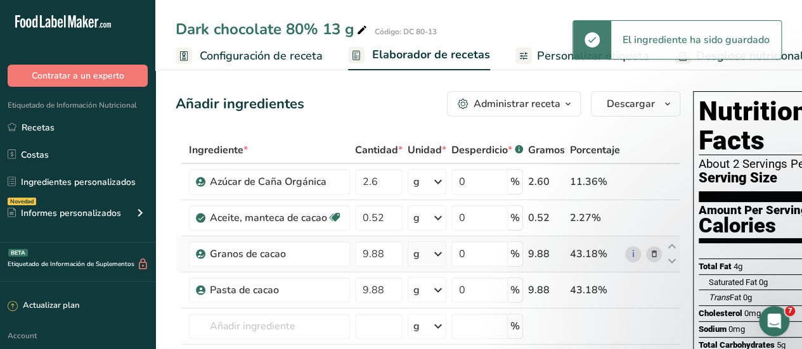
click at [651, 250] on icon at bounding box center [653, 254] width 9 height 13
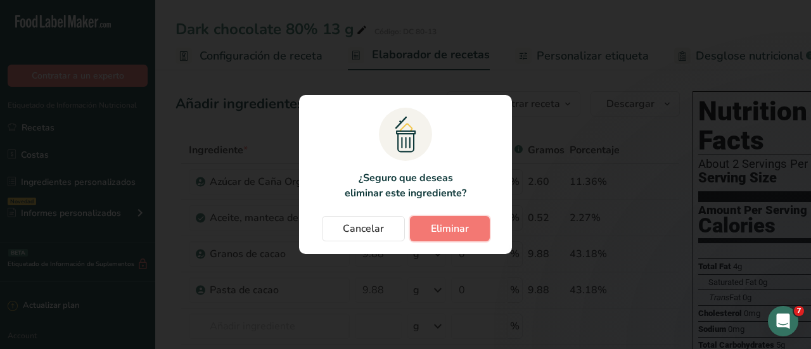
drag, startPoint x: 446, startPoint y: 227, endPoint x: 462, endPoint y: 233, distance: 16.8
click at [447, 227] on span "Eliminar" at bounding box center [450, 228] width 38 height 15
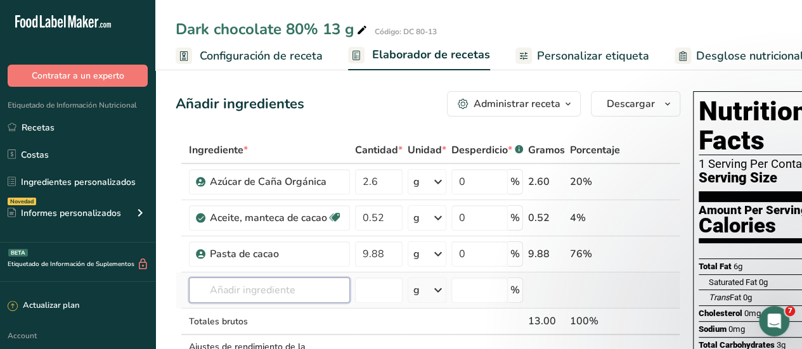
click at [278, 292] on input "text" at bounding box center [269, 290] width 161 height 25
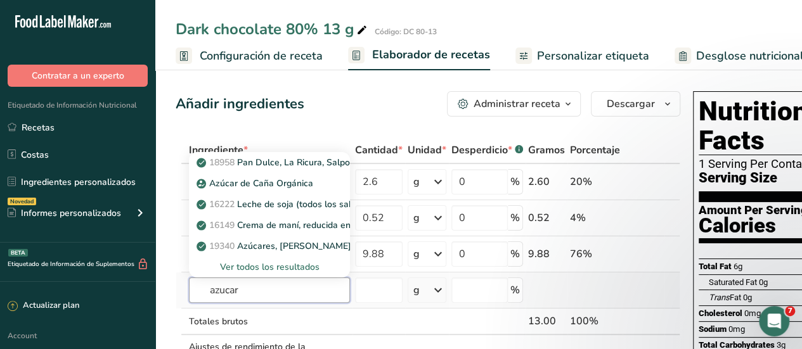
click at [278, 288] on input "azucar" at bounding box center [269, 290] width 161 height 25
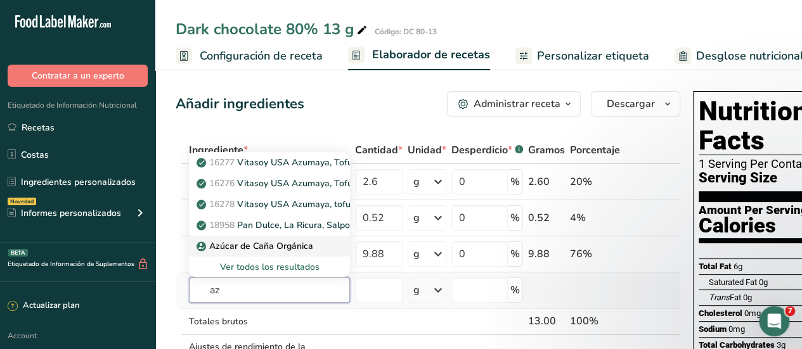
type input "az"
click at [281, 246] on p "Azúcar de Caña Orgánica" at bounding box center [256, 246] width 114 height 13
type input "Organic Cane Sugar"
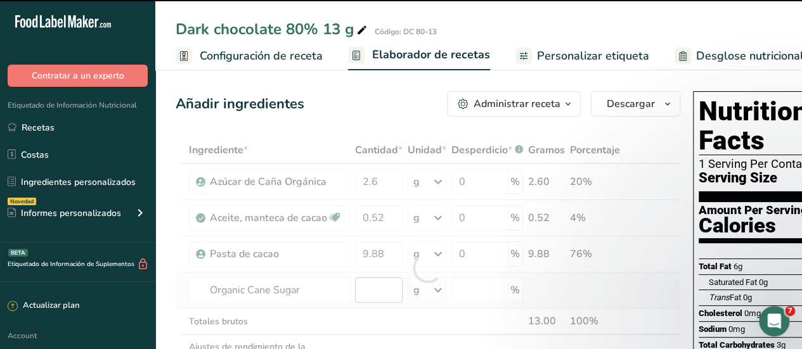
type input "0"
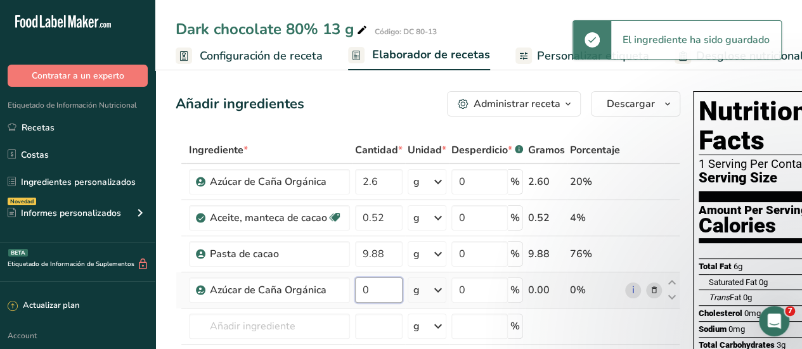
click at [371, 291] on input "0" at bounding box center [379, 290] width 48 height 25
type input "2"
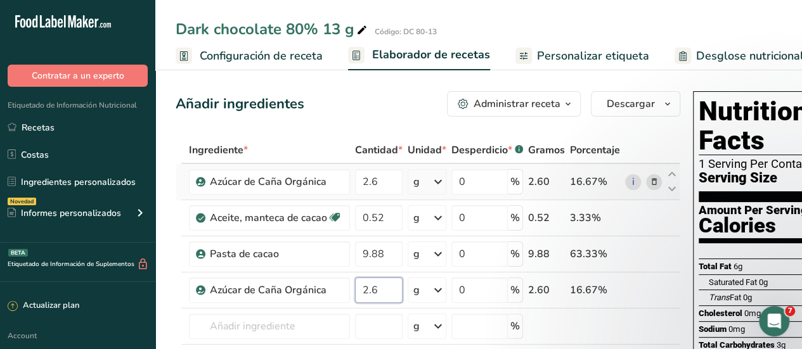
type input "2.6"
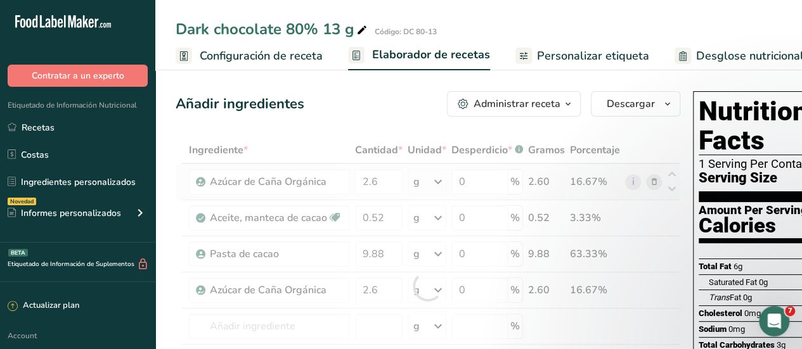
click at [652, 183] on div "Ingrediente * Cantidad * Unidad * Desperdicio * .a-a{fill:#347362;}.b-a{fill:#f…" at bounding box center [428, 286] width 504 height 298
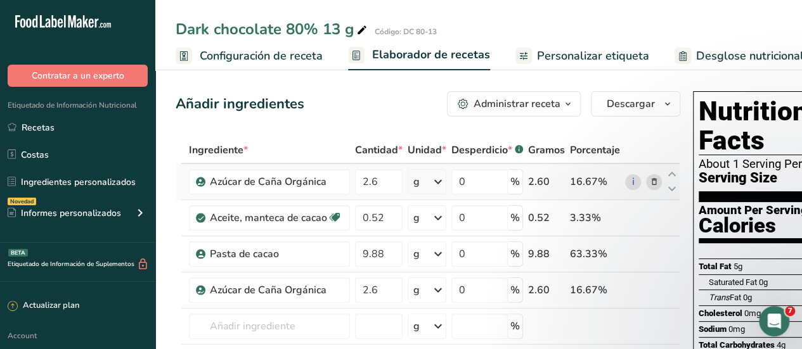
click at [650, 182] on icon at bounding box center [653, 182] width 9 height 13
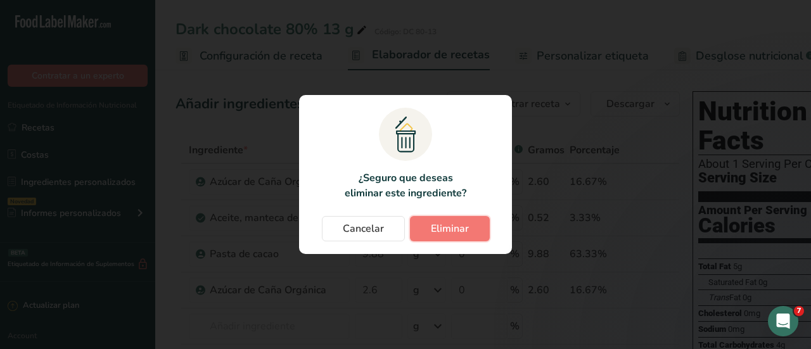
click at [449, 229] on span "Eliminar" at bounding box center [450, 228] width 38 height 15
type input "0.52"
type input "9.88"
type input "2.6"
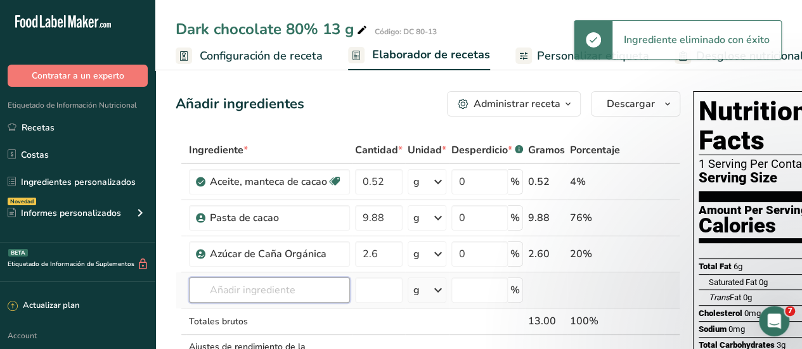
click at [243, 291] on input "text" at bounding box center [269, 290] width 161 height 25
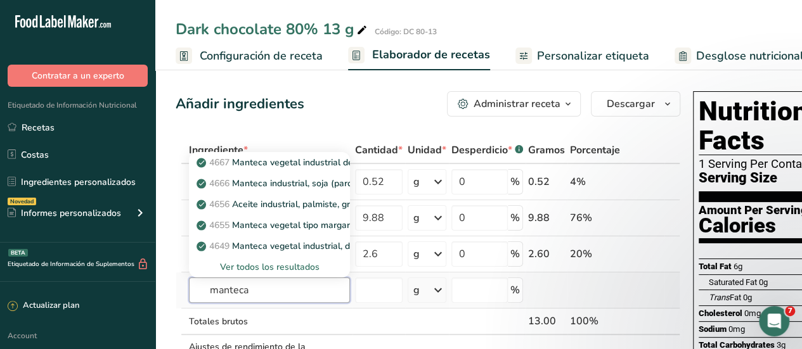
type input "manteca"
click at [272, 268] on div "Ver todos los resultados" at bounding box center [269, 266] width 141 height 13
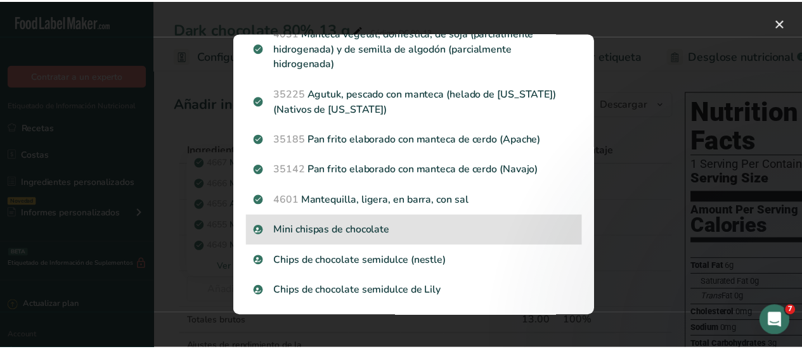
scroll to position [963, 0]
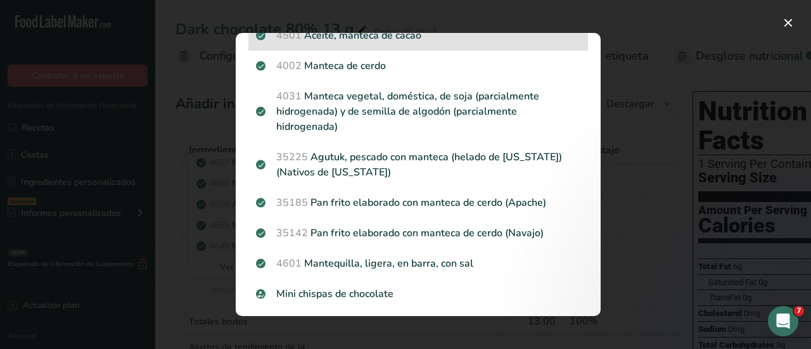
click at [407, 43] on p "4501 Aceite, manteca de cacao" at bounding box center [418, 35] width 324 height 15
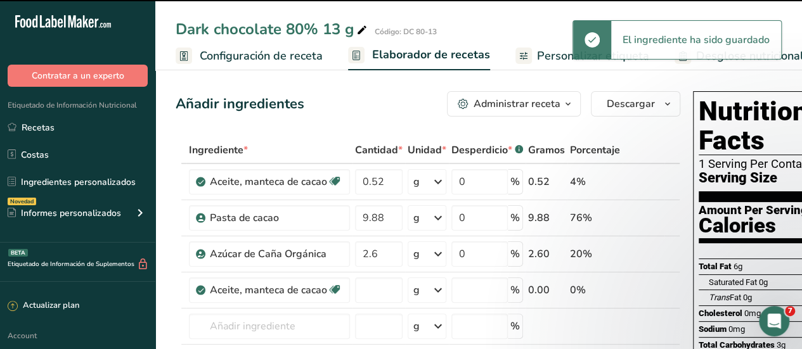
type input "0"
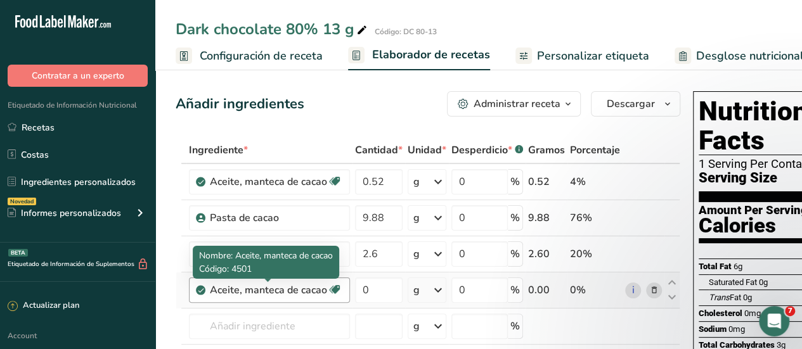
click at [243, 291] on div "Aceite, manteca de cacao" at bounding box center [268, 290] width 117 height 15
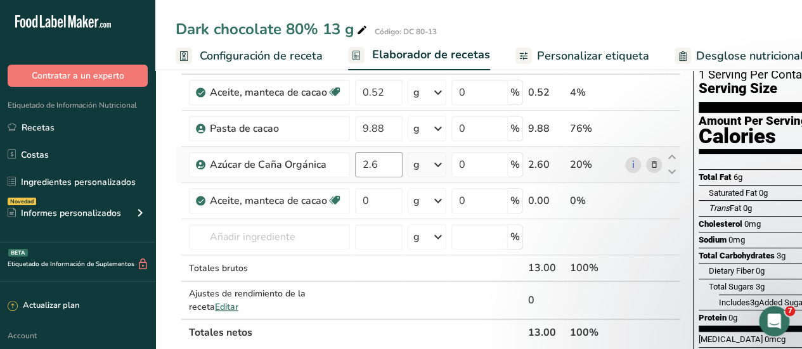
scroll to position [63, 0]
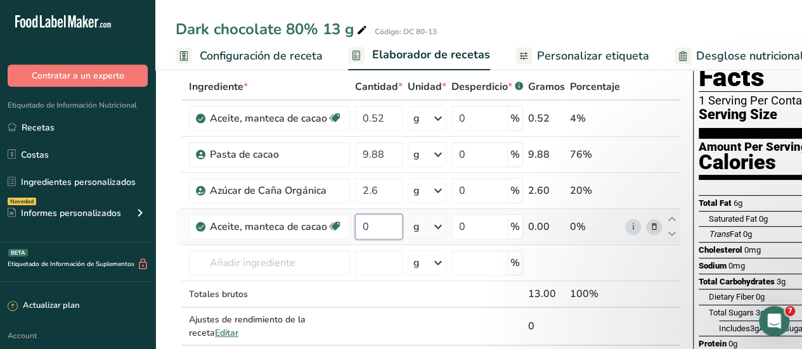
click at [378, 230] on input "0" at bounding box center [379, 226] width 48 height 25
type input "0"
type input "0.52"
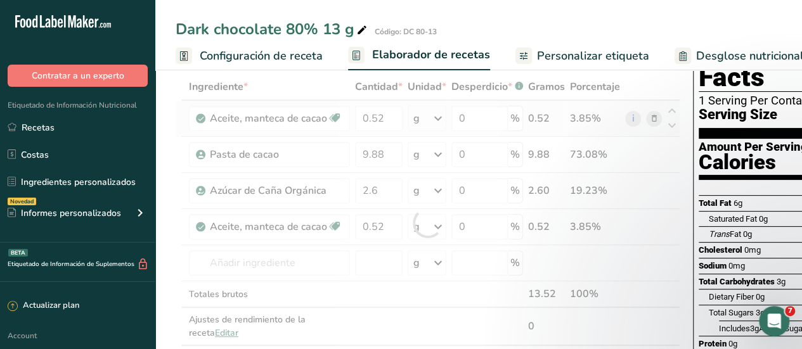
click at [650, 116] on div "Ingrediente * Cantidad * Unidad * Desperdicio * .a-a{fill:#347362;}.b-a{fill:#f…" at bounding box center [428, 223] width 504 height 298
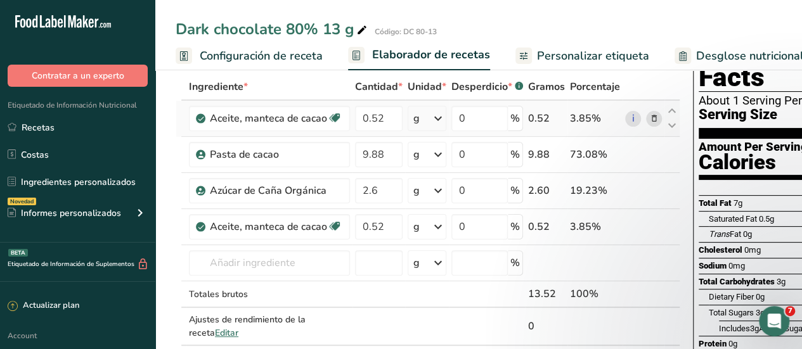
click at [652, 119] on icon at bounding box center [653, 118] width 9 height 13
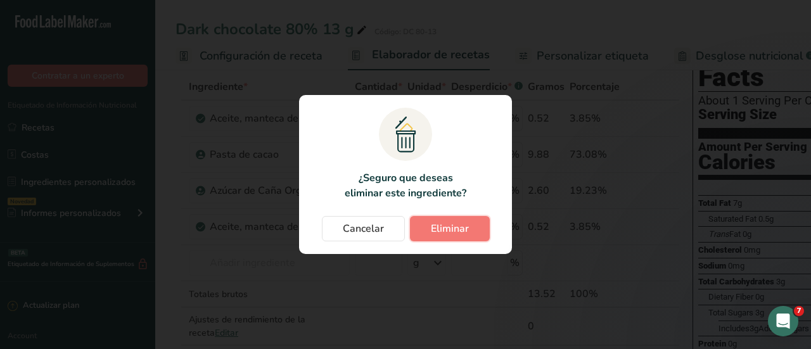
drag, startPoint x: 471, startPoint y: 227, endPoint x: 489, endPoint y: 234, distance: 19.9
click at [471, 227] on button "Eliminar" at bounding box center [450, 228] width 80 height 25
type input "9.88"
type input "2.6"
type input "0.52"
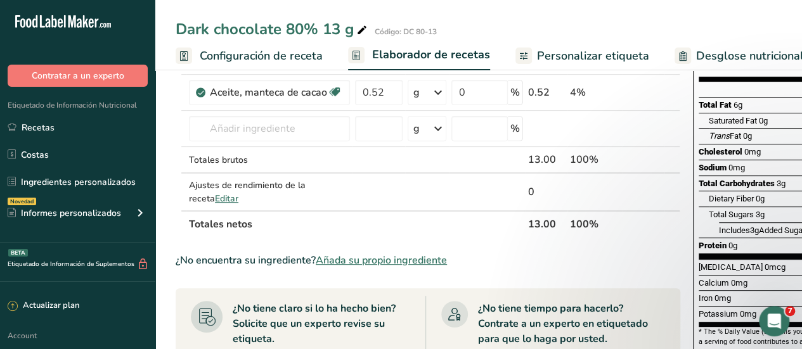
scroll to position [190, 0]
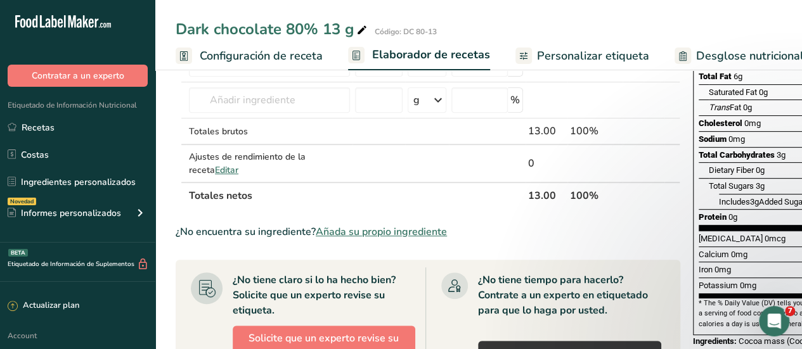
click at [648, 200] on th at bounding box center [643, 195] width 42 height 27
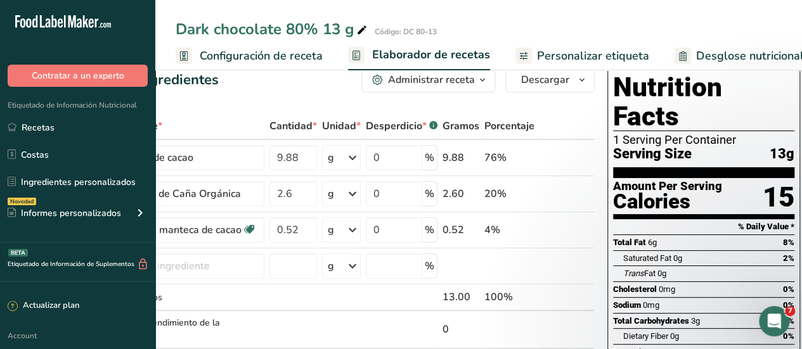
scroll to position [0, 0]
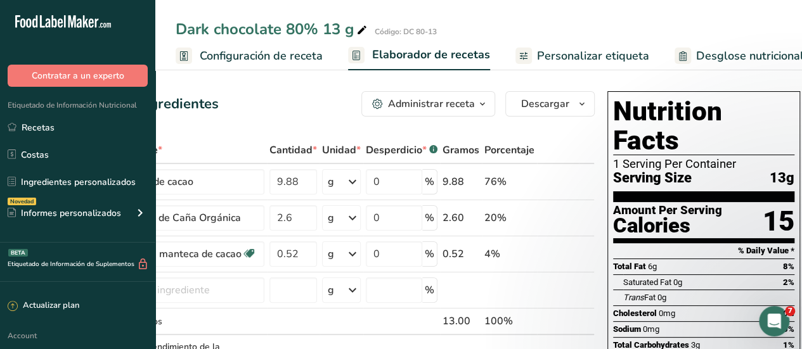
click at [590, 140] on th at bounding box center [585, 150] width 15 height 27
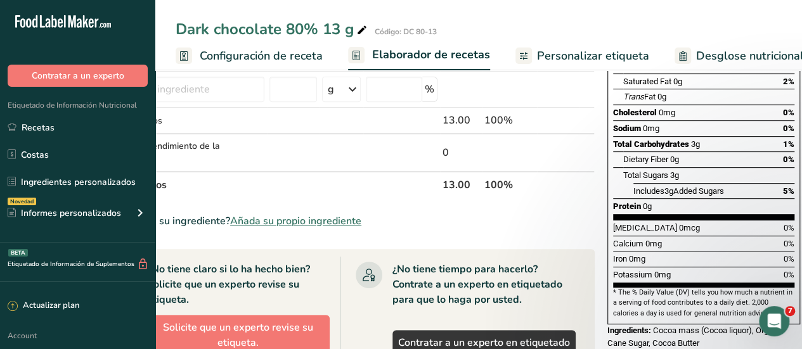
scroll to position [127, 0]
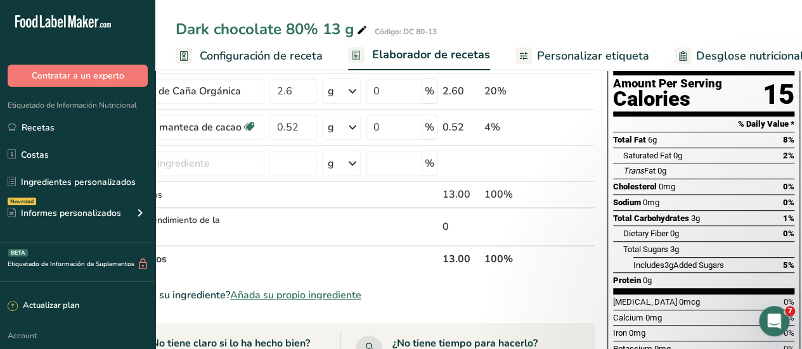
click at [608, 193] on div "Nutrition Facts 1 Serving Per Container Serving Size 13g Amount Per Serving Cal…" at bounding box center [703, 182] width 193 height 434
click at [705, 210] on div "Total Carbohydrates 3g 1%" at bounding box center [703, 218] width 181 height 16
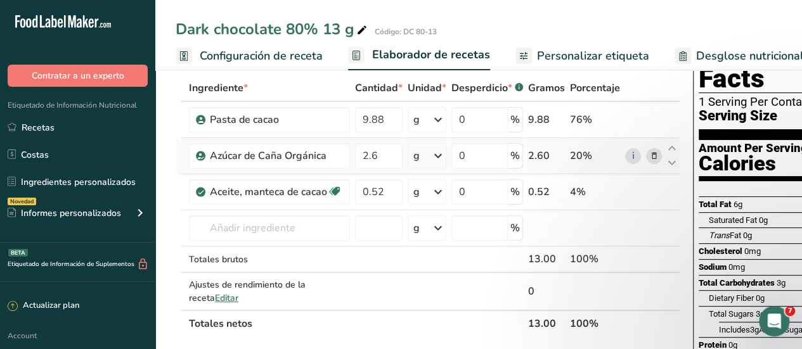
scroll to position [0, 0]
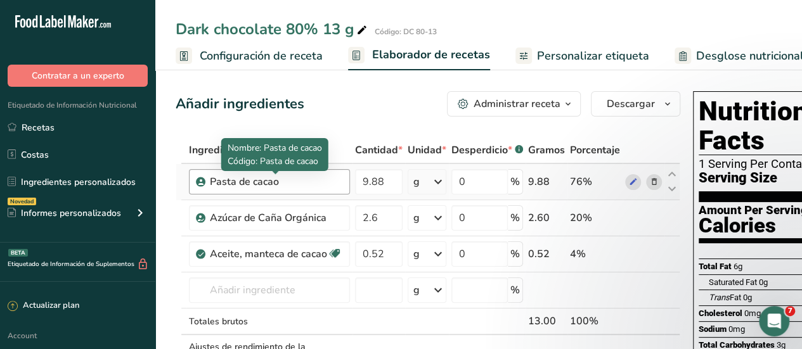
click at [222, 182] on div "Pasta de cacao" at bounding box center [276, 181] width 132 height 15
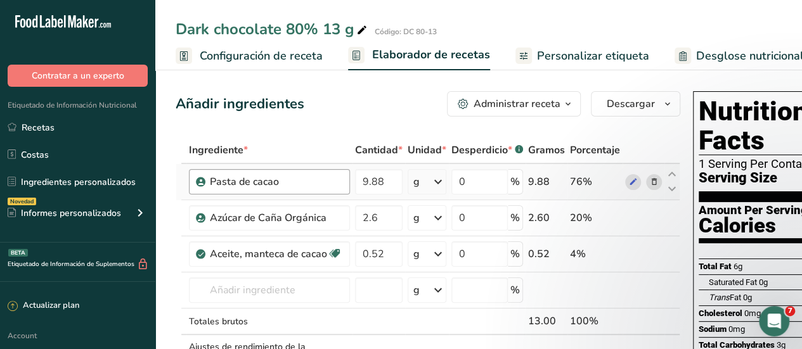
click at [244, 182] on div "Pasta de cacao" at bounding box center [276, 181] width 132 height 15
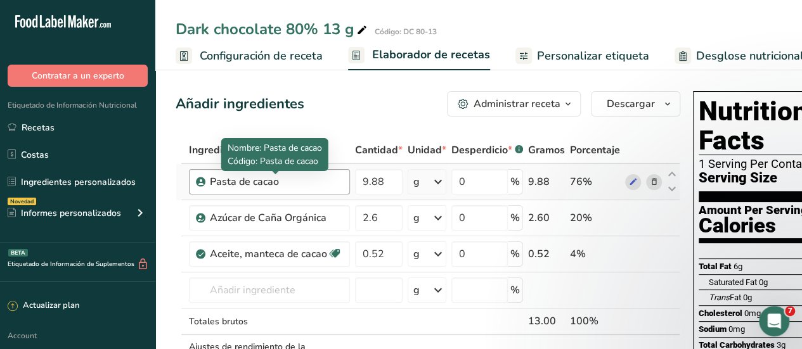
click at [244, 182] on div "Pasta de cacao" at bounding box center [276, 181] width 132 height 15
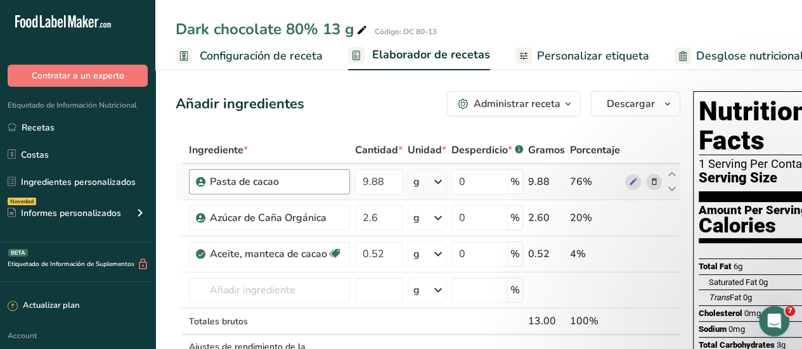
click at [278, 179] on div "Pasta de cacao" at bounding box center [276, 181] width 132 height 15
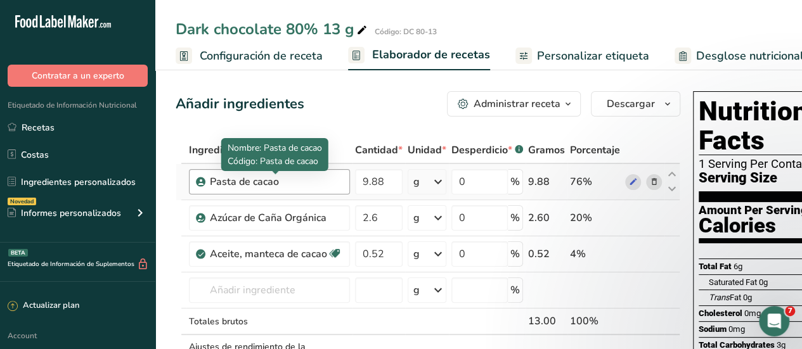
click at [278, 179] on div "Pasta de cacao" at bounding box center [276, 181] width 132 height 15
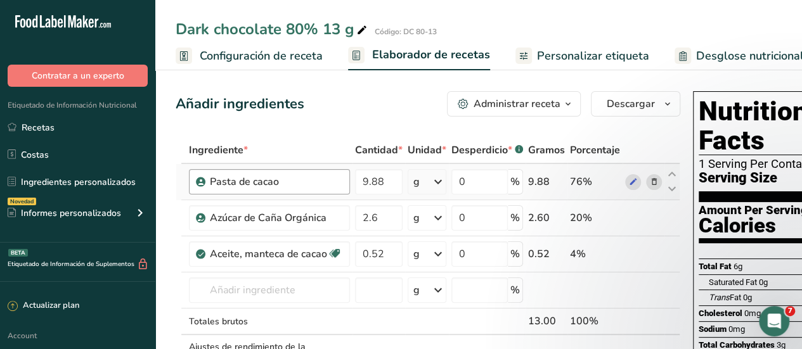
click at [283, 182] on div "Pasta de cacao" at bounding box center [276, 181] width 132 height 15
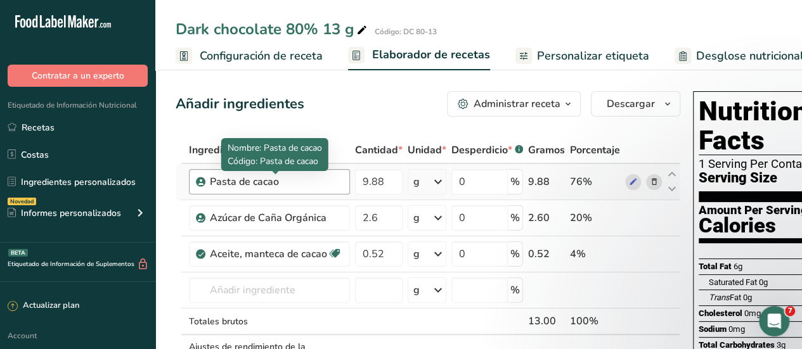
click at [283, 182] on div "Pasta de cacao" at bounding box center [276, 181] width 132 height 15
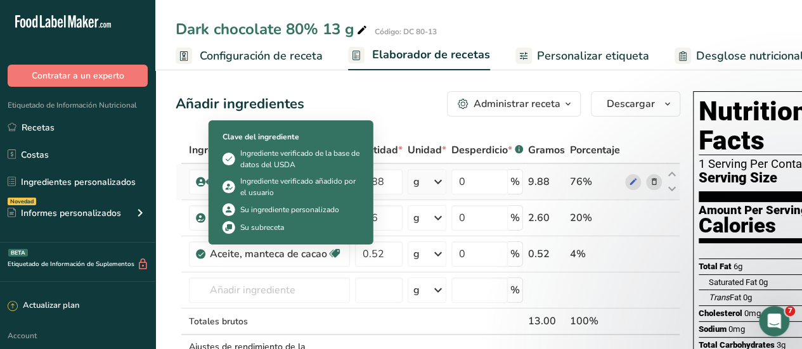
click at [200, 181] on icon at bounding box center [201, 181] width 8 height 11
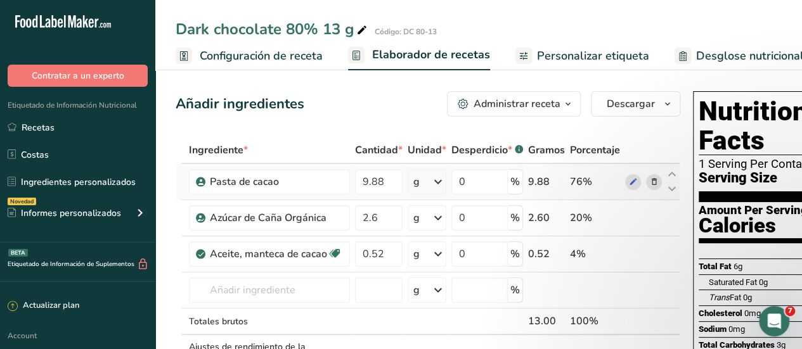
click at [200, 181] on icon at bounding box center [201, 181] width 8 height 11
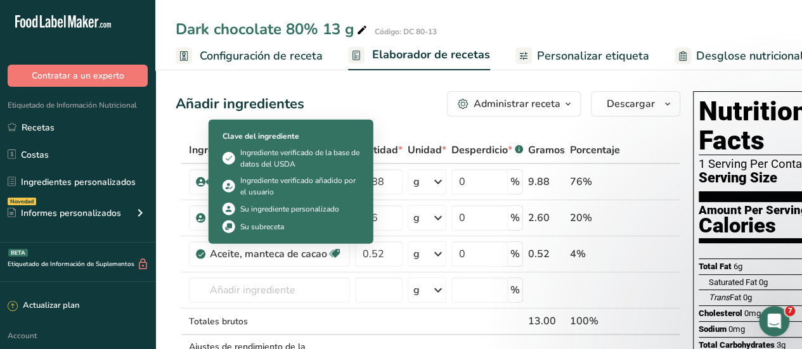
click at [251, 228] on div "Su subreceta" at bounding box center [262, 226] width 44 height 11
click at [198, 183] on icon at bounding box center [201, 181] width 8 height 11
click at [203, 181] on icon at bounding box center [201, 181] width 8 height 11
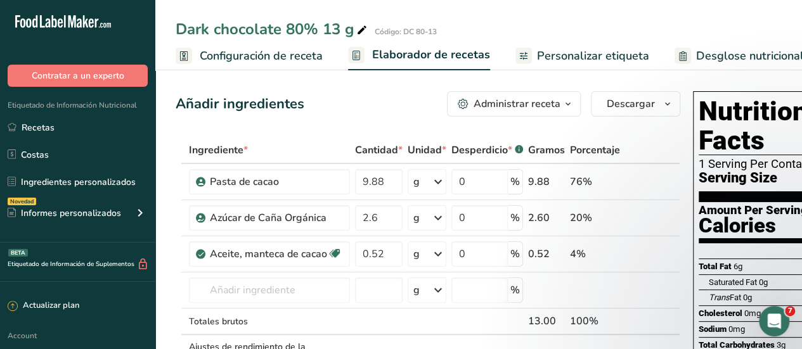
click at [514, 107] on div "Administrar receta" at bounding box center [516, 103] width 87 height 15
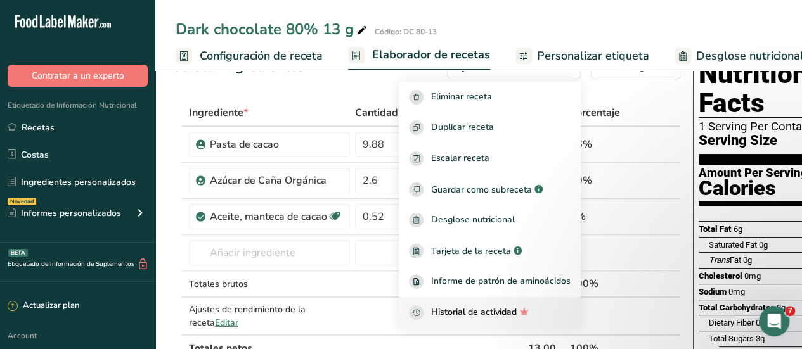
scroll to position [63, 0]
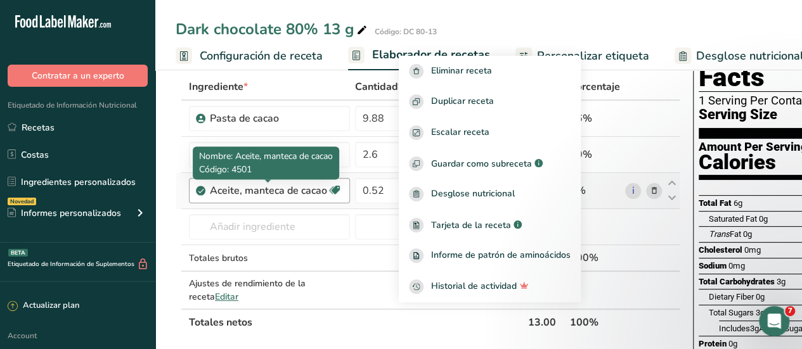
click at [284, 191] on div "Aceite, manteca de cacao" at bounding box center [268, 190] width 117 height 15
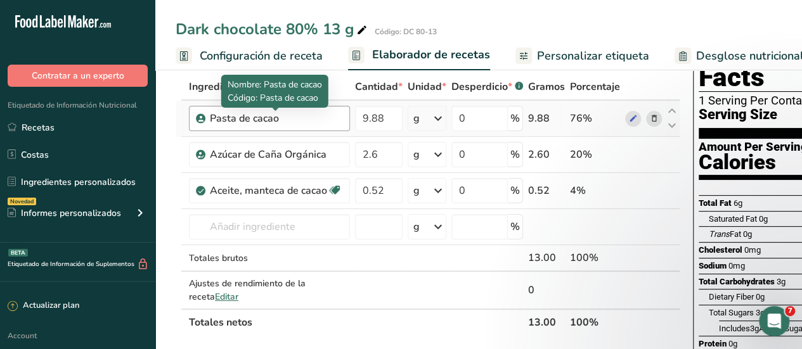
click at [253, 120] on div "Pasta de cacao" at bounding box center [276, 118] width 132 height 15
click at [291, 121] on div "Pasta de cacao" at bounding box center [276, 118] width 132 height 15
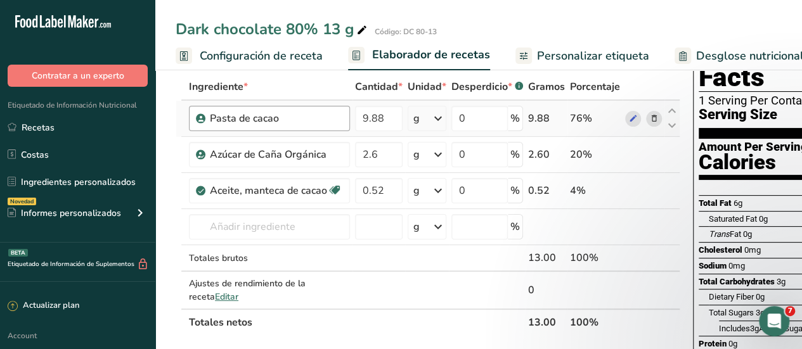
drag, startPoint x: 291, startPoint y: 121, endPoint x: 282, endPoint y: 124, distance: 10.0
click at [291, 122] on div "Pasta de cacao" at bounding box center [276, 118] width 132 height 15
click at [629, 118] on icon at bounding box center [633, 118] width 9 height 13
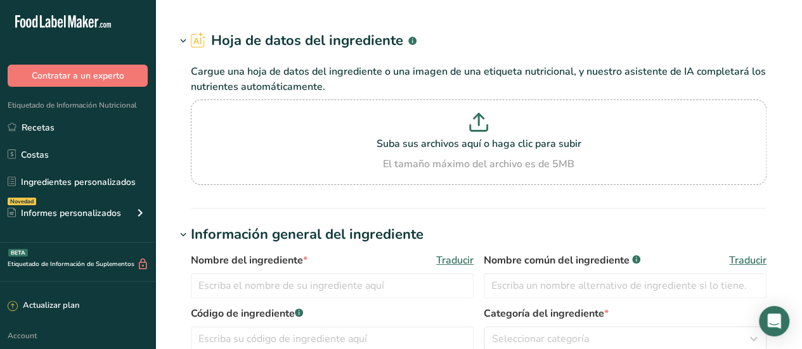
type input "Cocoa mass (Cocoa liquor)"
type input "Pasta de cacao"
type input "Inaru"
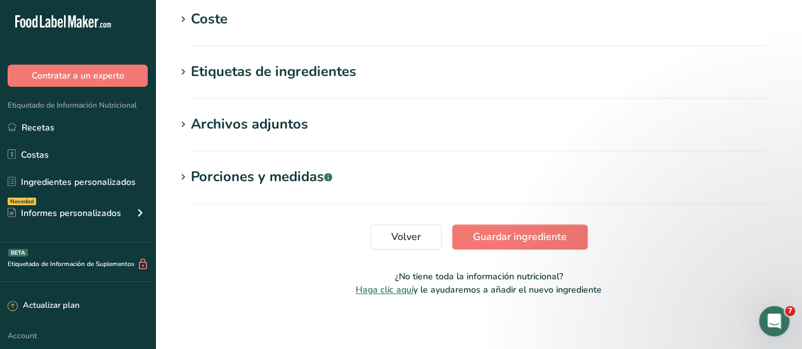
scroll to position [570, 0]
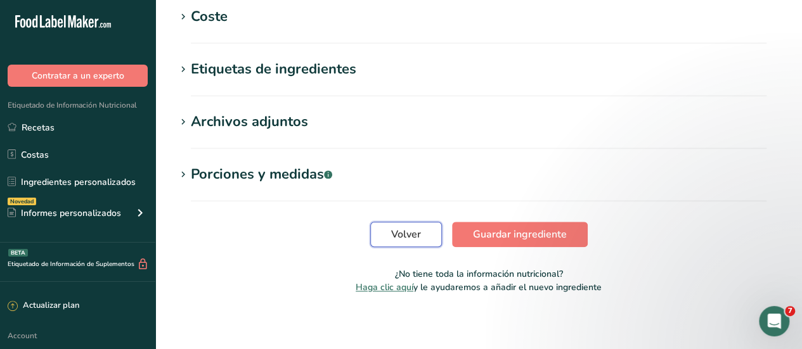
click at [404, 239] on span "Volver" at bounding box center [406, 234] width 30 height 15
click at [387, 288] on span "Haga clic aquí" at bounding box center [384, 287] width 58 height 12
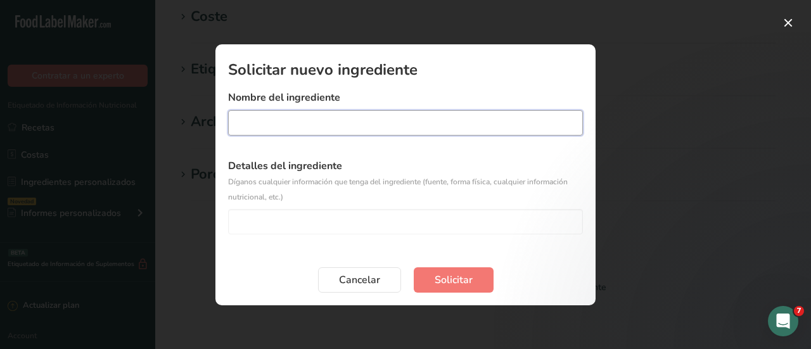
click at [288, 124] on input "Edit recipe modal" at bounding box center [405, 122] width 355 height 25
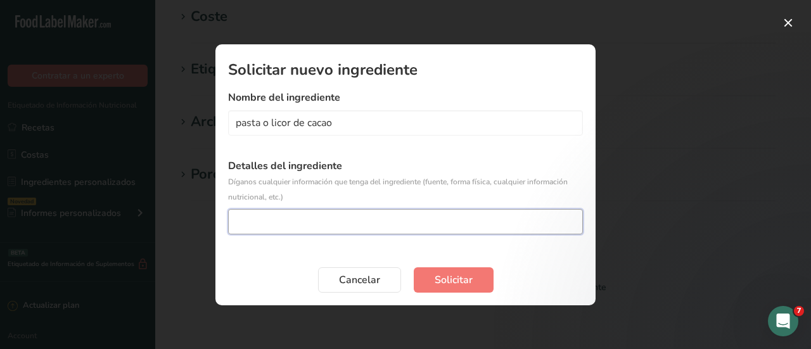
click at [302, 217] on input "Edit recipe modal" at bounding box center [405, 221] width 355 height 25
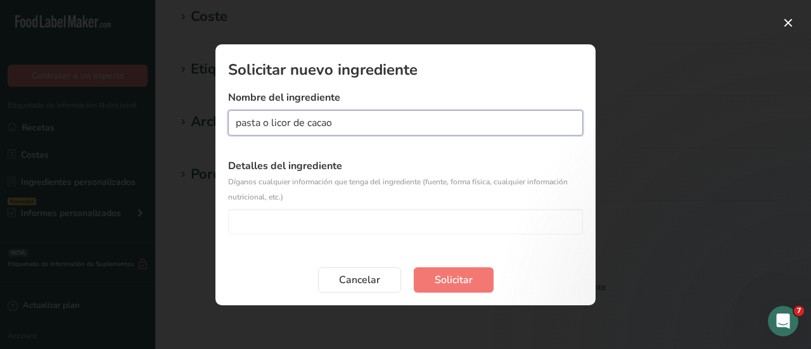
click at [290, 124] on input "pasta o licor de cacao" at bounding box center [405, 122] width 355 height 25
type input "pasta de cacao"
click at [431, 281] on button "Solicitar" at bounding box center [454, 279] width 80 height 25
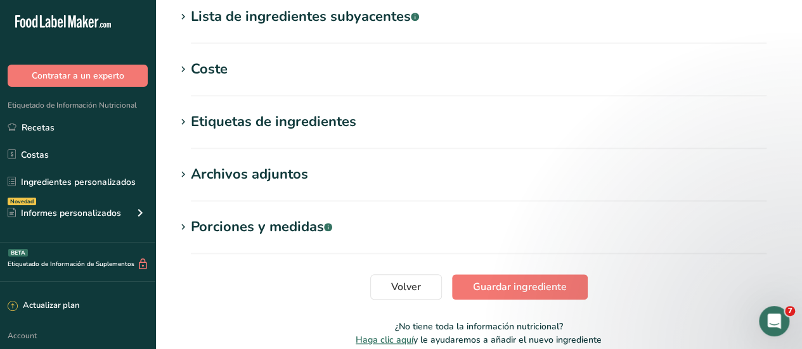
scroll to position [575, 0]
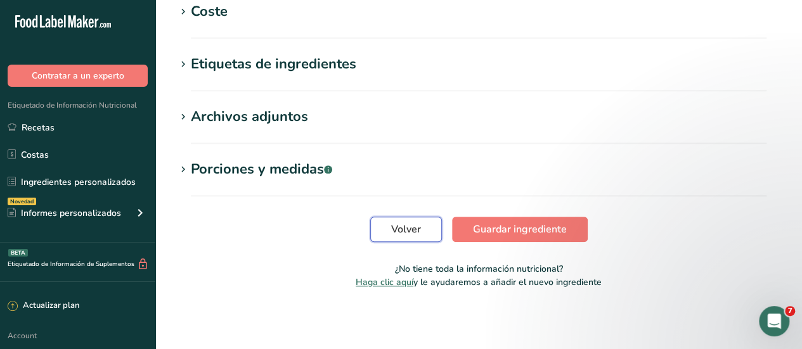
click at [414, 234] on span "Volver" at bounding box center [406, 229] width 30 height 15
click at [387, 234] on button "Volver" at bounding box center [406, 229] width 72 height 25
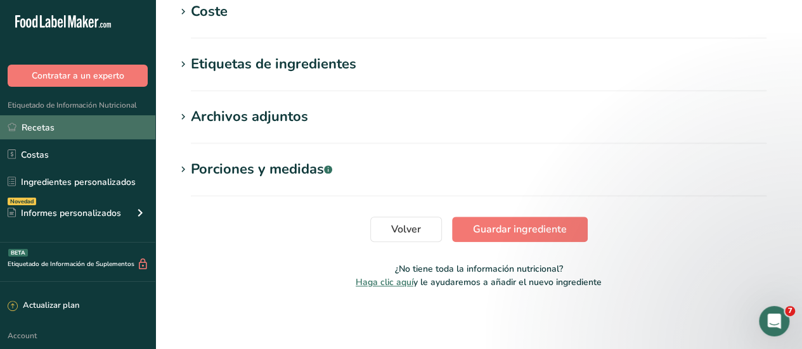
click at [39, 125] on link "Recetas" at bounding box center [77, 127] width 155 height 24
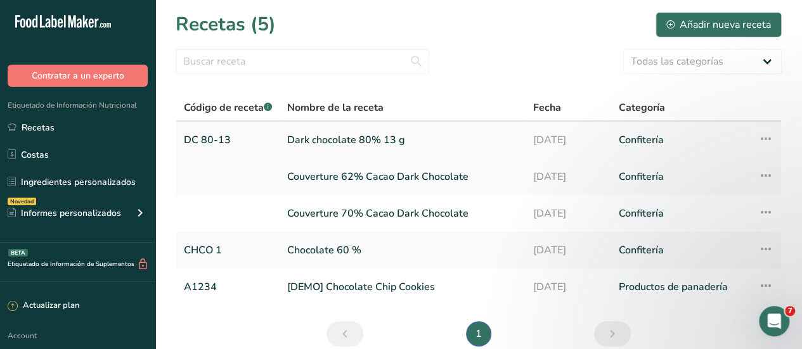
click at [328, 144] on link "Dark chocolate 80% 13 g" at bounding box center [402, 140] width 231 height 27
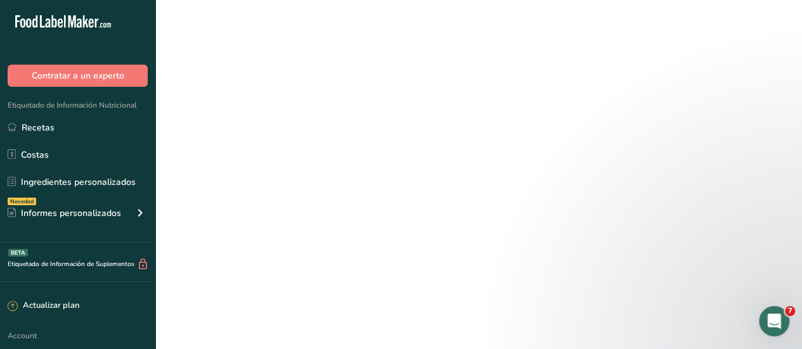
click at [328, 145] on link "Dark chocolate 80% 13 g" at bounding box center [402, 140] width 231 height 27
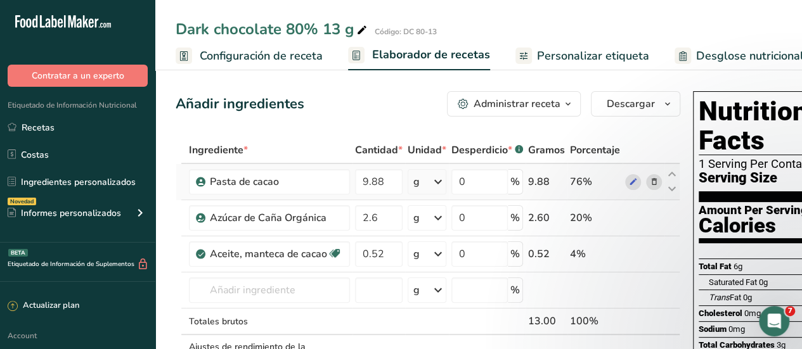
click at [651, 182] on icon at bounding box center [653, 182] width 9 height 13
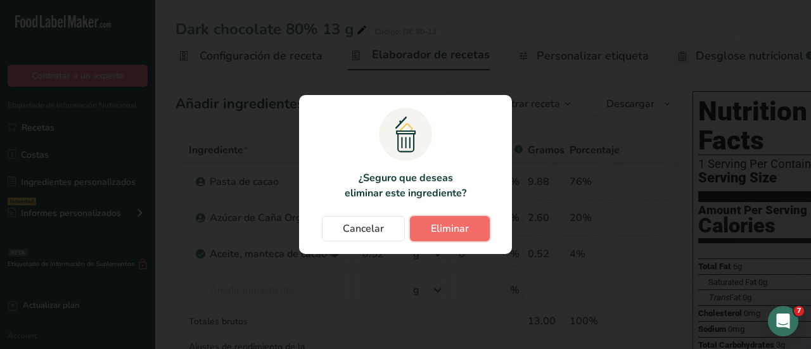
click at [465, 229] on span "Eliminar" at bounding box center [450, 228] width 38 height 15
type input "2.6"
type input "0.52"
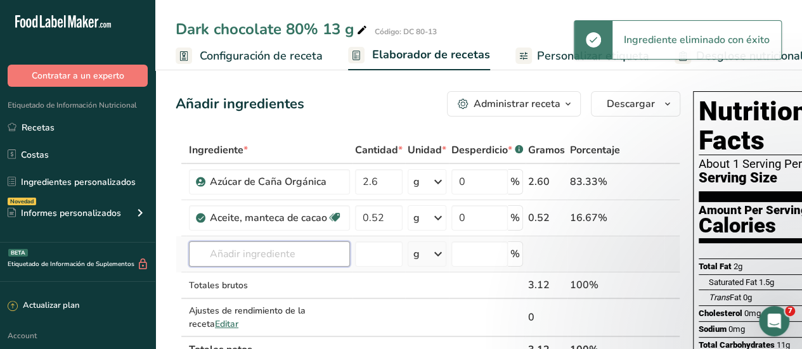
click at [226, 258] on input "text" at bounding box center [269, 253] width 161 height 25
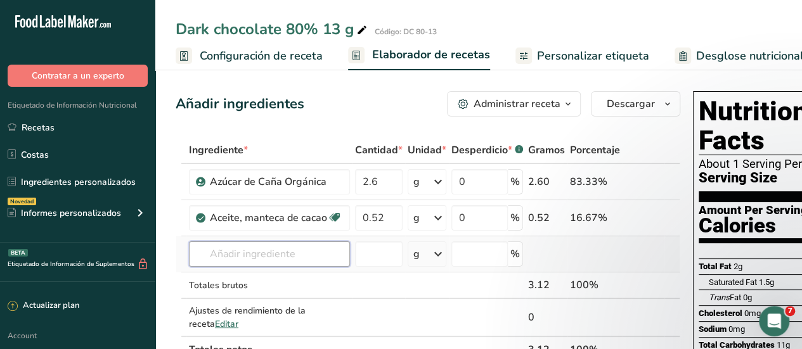
click at [224, 255] on input "text" at bounding box center [269, 253] width 161 height 25
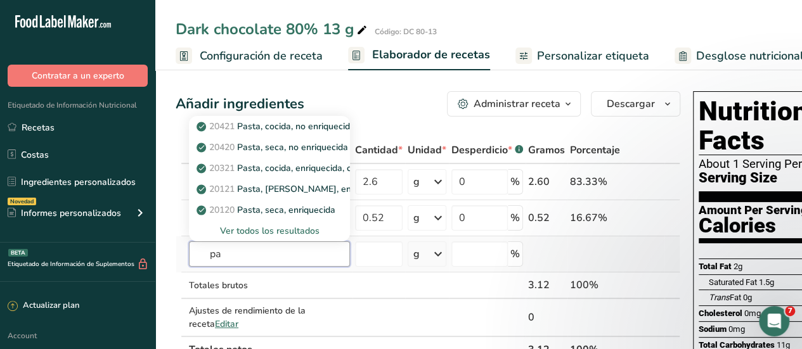
type input "p"
type input "cacao"
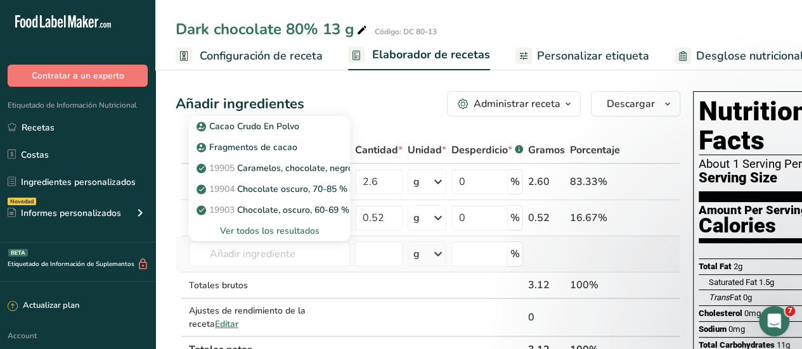
click at [267, 227] on div "Ver todos los resultados" at bounding box center [269, 230] width 141 height 13
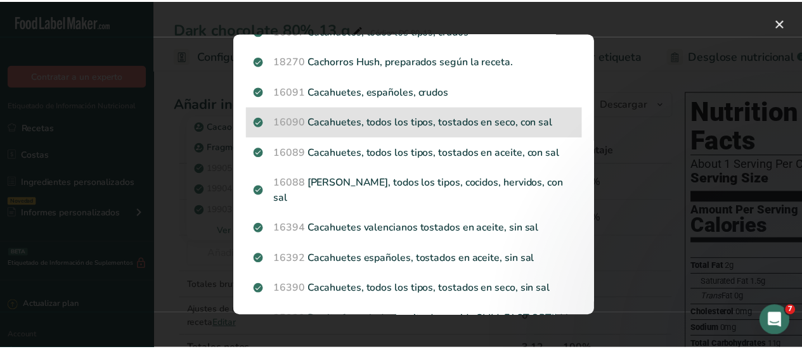
scroll to position [1133, 0]
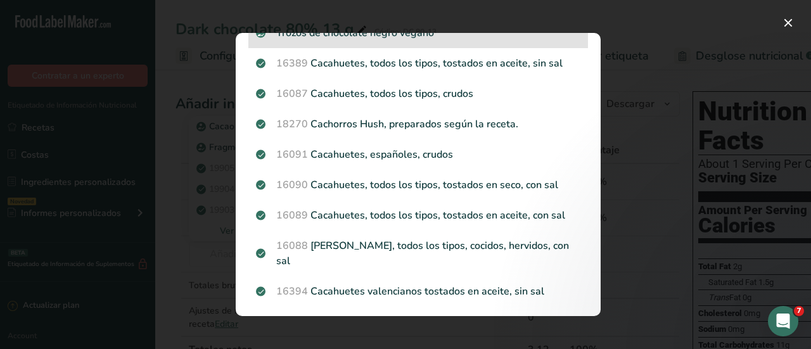
click at [366, 41] on p "Trozos de chocolate negro vegano" at bounding box center [418, 32] width 324 height 15
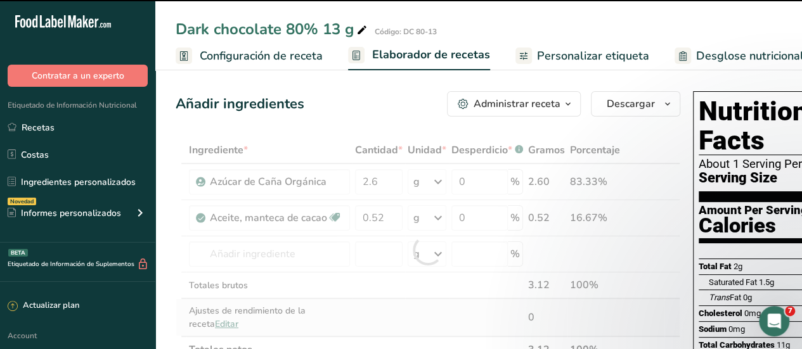
type input "0"
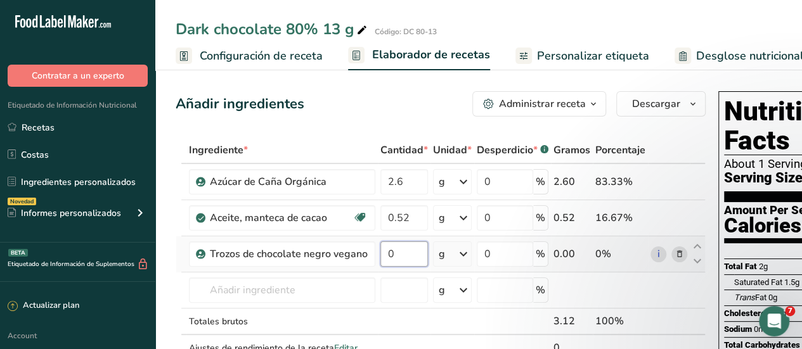
click at [408, 257] on input "0" at bounding box center [404, 253] width 48 height 25
type input "9"
type input "9.88"
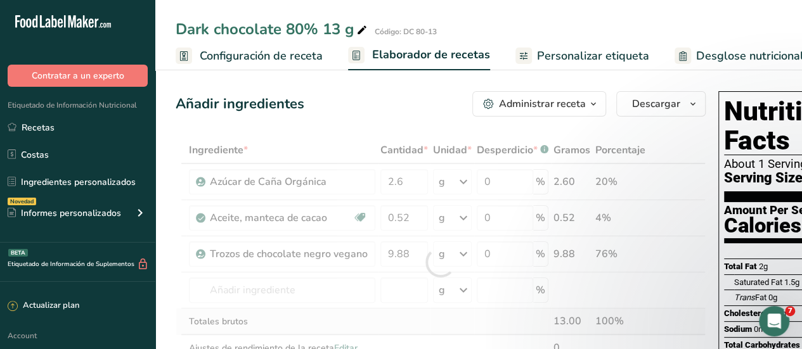
click at [364, 315] on div "Ingrediente * Cantidad * Unidad * Desperdicio * .a-a{fill:#347362;}.b-a{fill:#f…" at bounding box center [441, 262] width 530 height 251
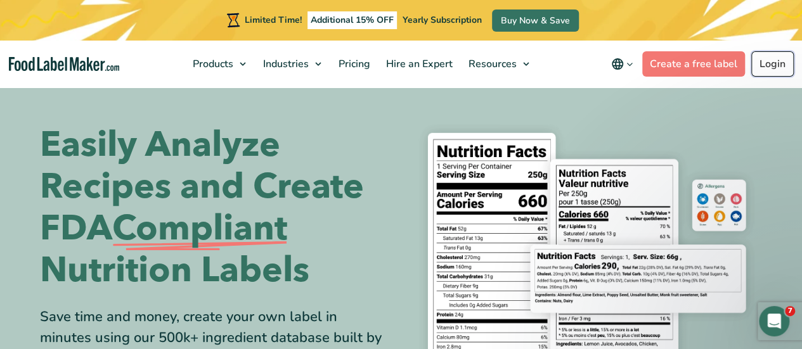
click at [767, 61] on link "Login" at bounding box center [772, 63] width 42 height 25
